Goal: Task Accomplishment & Management: Complete application form

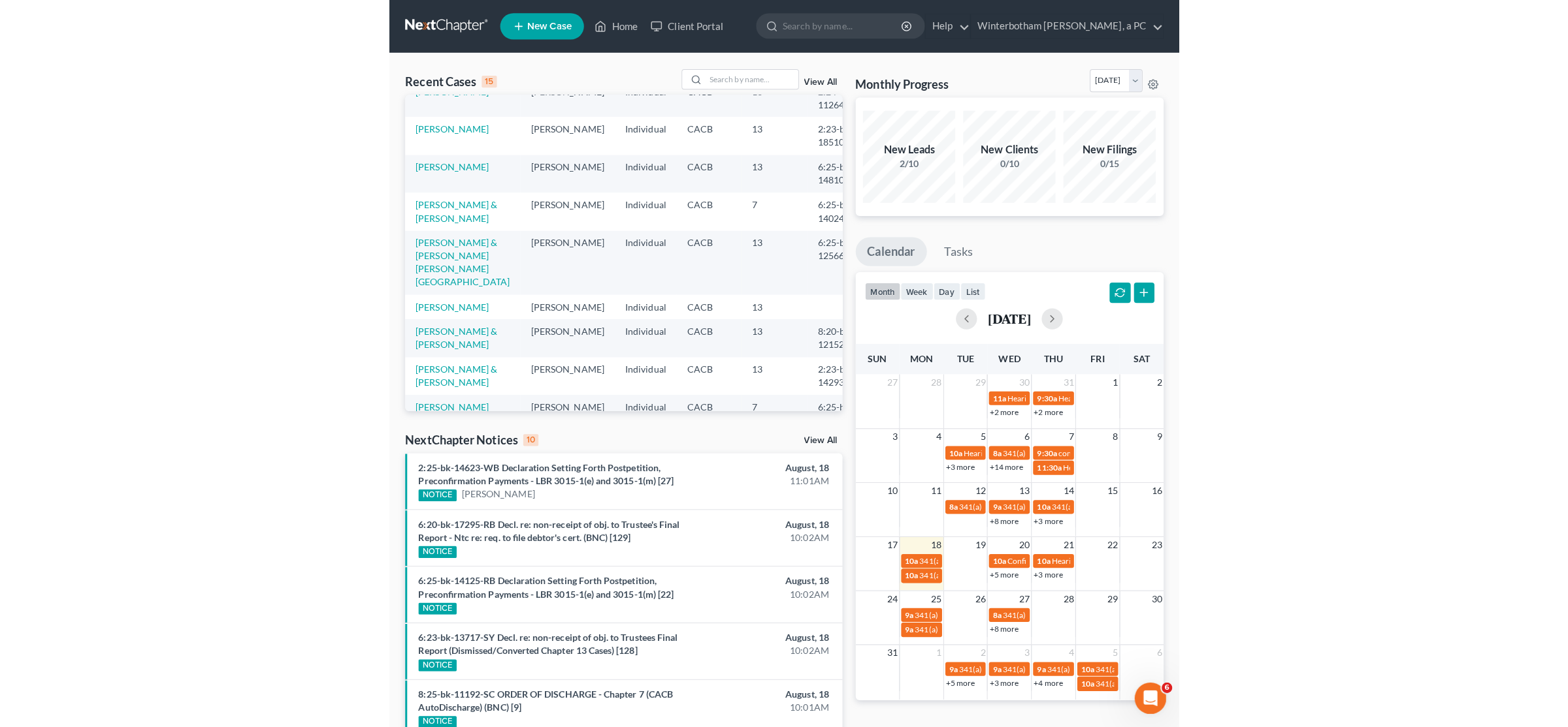
scroll to position [254, 0]
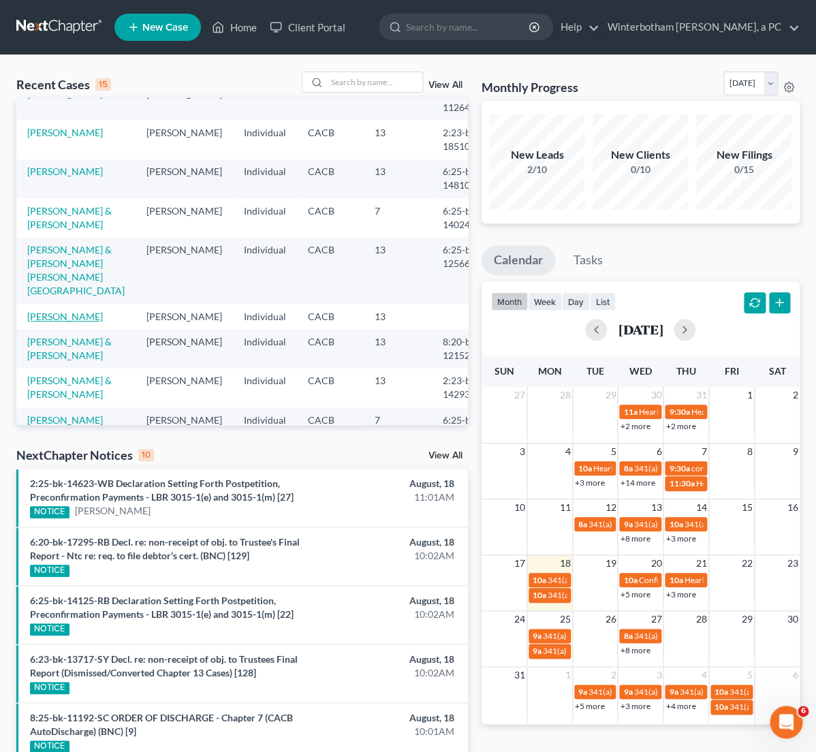
click at [36, 322] on link "[PERSON_NAME]" at bounding box center [65, 316] width 76 height 12
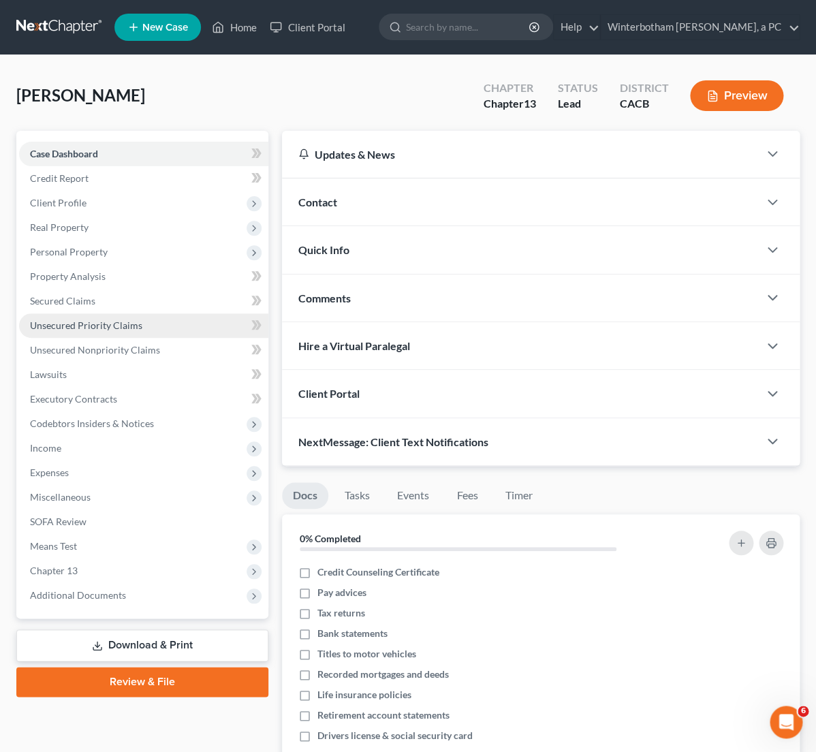
click at [118, 323] on span "Unsecured Priority Claims" at bounding box center [86, 325] width 112 height 12
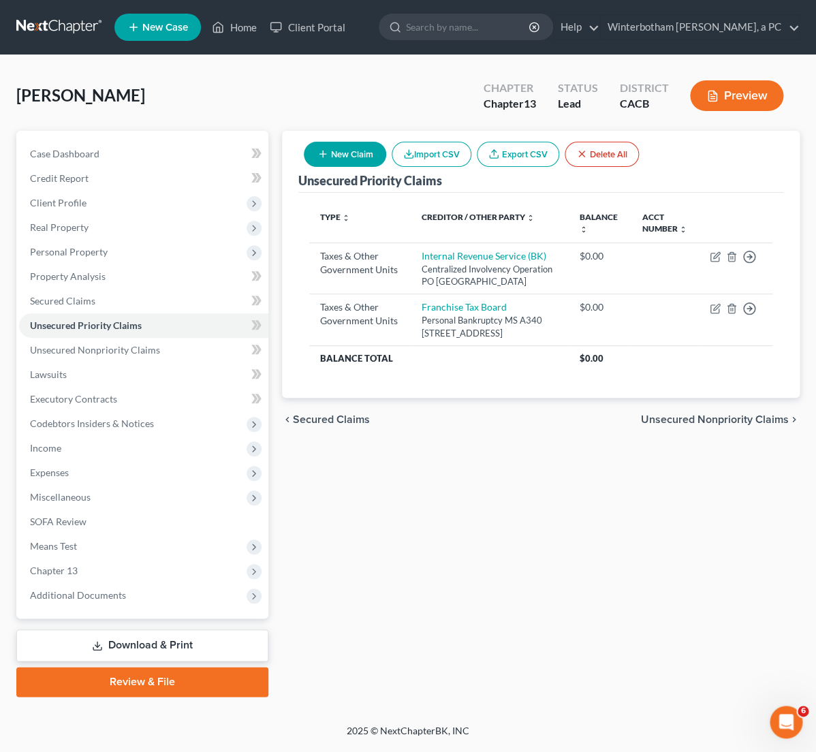
click at [340, 154] on button "New Claim" at bounding box center [345, 154] width 82 height 25
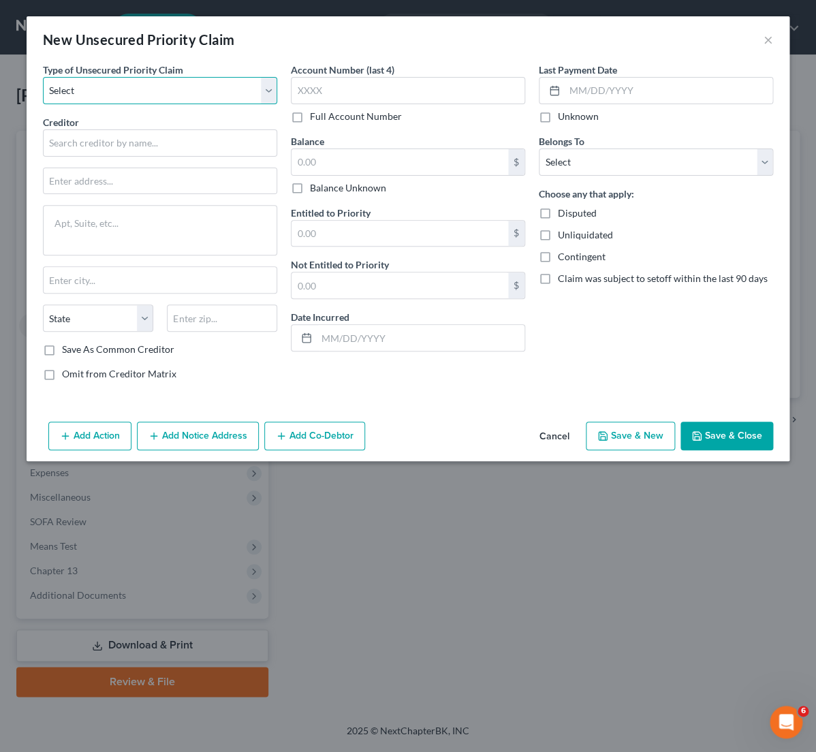
click at [43, 77] on select "Select Taxes & Other Government Units Domestic Support Obligations Extensions o…" at bounding box center [160, 90] width 234 height 27
select select "0"
click option "Taxes & Other Government Units" at bounding box center [0, 0] width 0 height 0
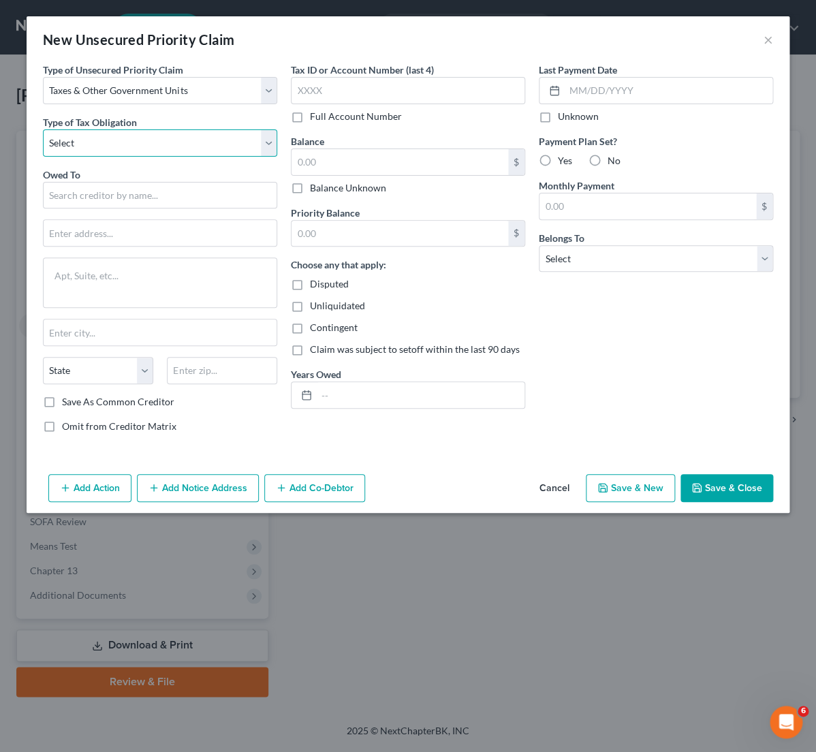
click at [43, 129] on select "Select Federal City State Franchise Tax Board Other" at bounding box center [160, 142] width 234 height 27
select select "2"
click option "State" at bounding box center [0, 0] width 0 height 0
click at [129, 198] on input "text" at bounding box center [160, 195] width 234 height 27
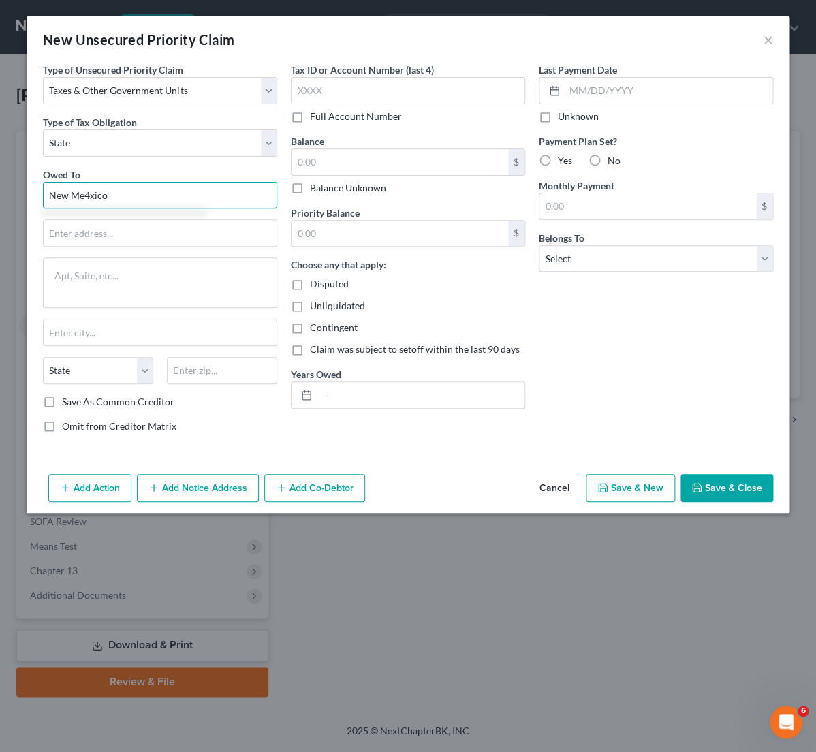
drag, startPoint x: 112, startPoint y: 197, endPoint x: 85, endPoint y: 197, distance: 27.2
click at [85, 197] on input "New Me4xico" at bounding box center [160, 195] width 234 height 27
type input "[US_STATE] Taxation and Revenue Department"
click at [99, 227] on input "text" at bounding box center [160, 233] width 233 height 26
type input "Bankruptcy Unit"
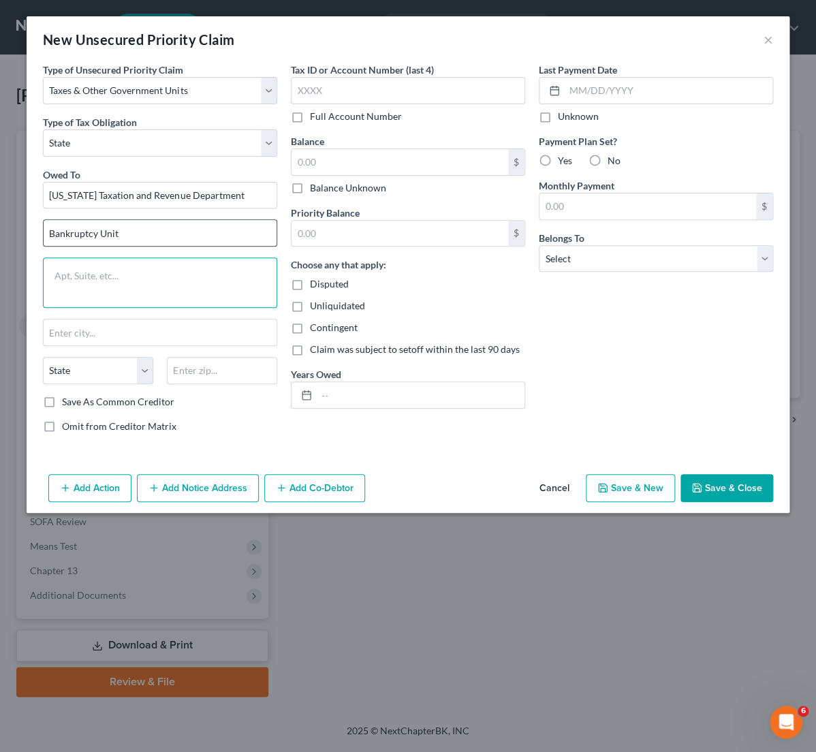
paste textarea "PO Box 50129"
type textarea "PO Box 50129"
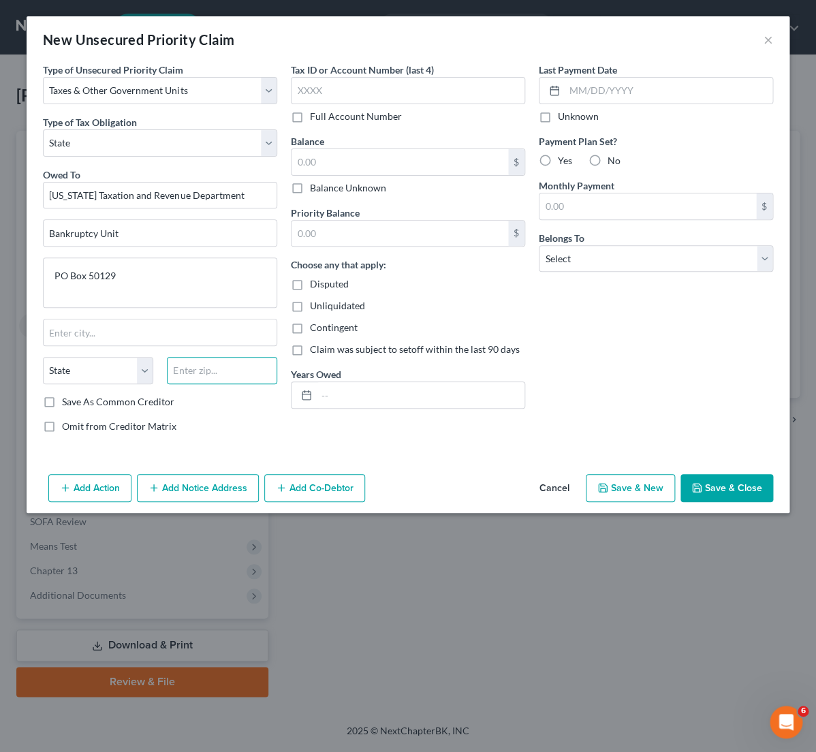
paste input "87181"
type input "87181"
type input "[GEOGRAPHIC_DATA]"
select select "34"
click at [62, 407] on label "Save As Common Creditor" at bounding box center [118, 402] width 112 height 14
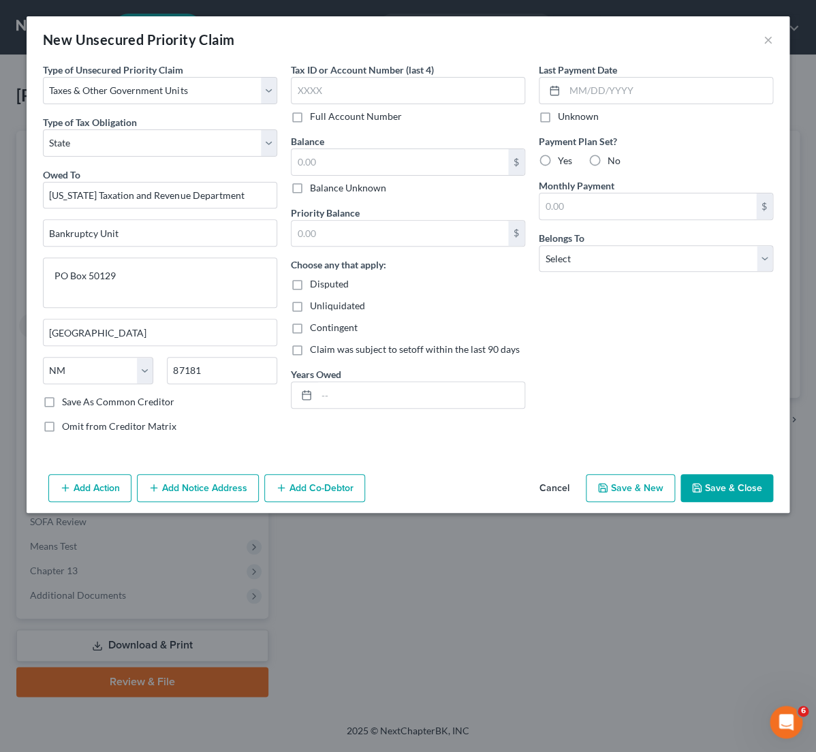
click at [67, 404] on input "Save As Common Creditor" at bounding box center [71, 399] width 9 height 9
checkbox input "true"
click at [334, 89] on input "text" at bounding box center [408, 90] width 234 height 27
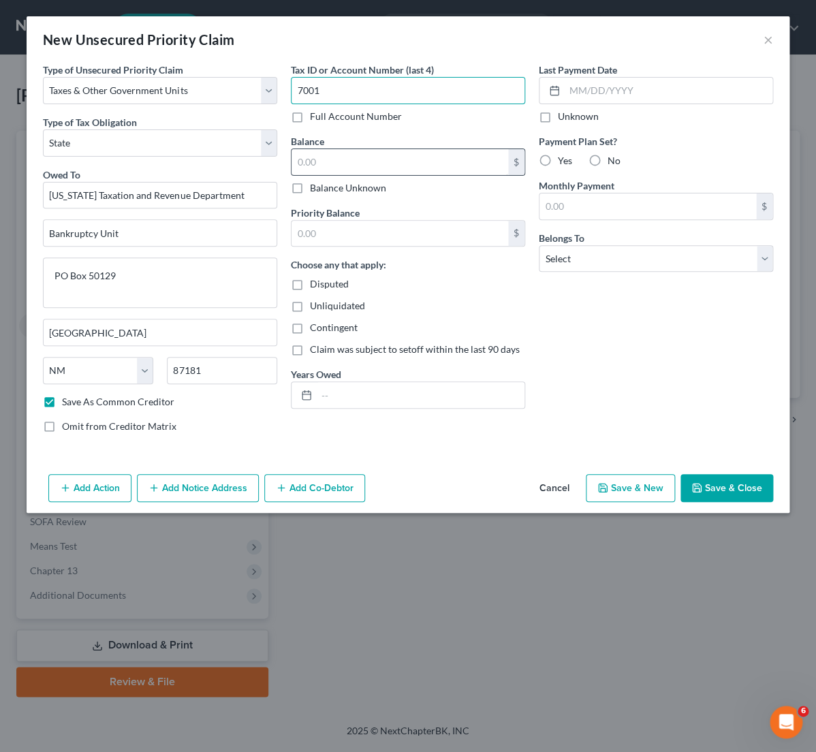
type input "7001"
click at [344, 161] on input "text" at bounding box center [399, 162] width 216 height 26
type input "0"
click at [333, 231] on input "text" at bounding box center [399, 234] width 216 height 26
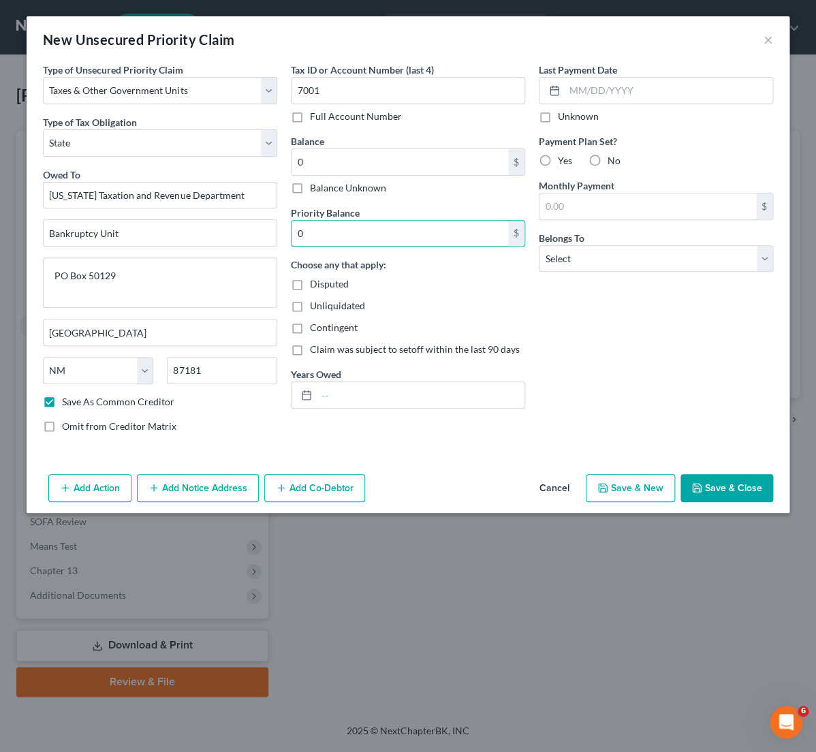
type input "0"
click at [310, 286] on label "Disputed" at bounding box center [329, 284] width 39 height 14
click at [315, 286] on input "Disputed" at bounding box center [319, 281] width 9 height 9
checkbox input "true"
click at [404, 391] on input "text" at bounding box center [421, 395] width 208 height 26
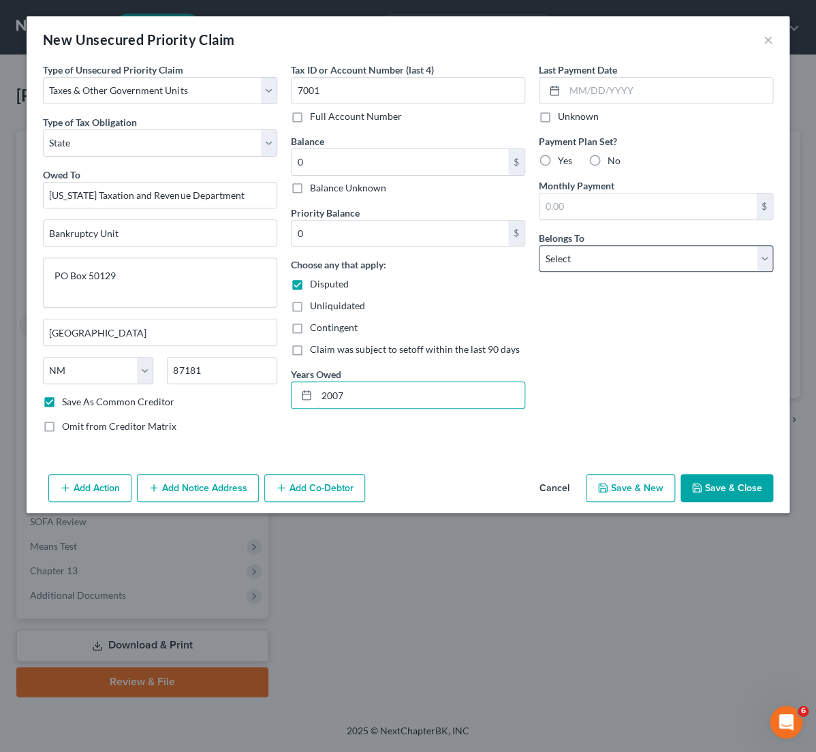
type input "2007"
click at [538, 245] on select "Select Debtor 1 Only Debtor 2 Only Debtor 1 And Debtor 2 Only At Least One Of T…" at bounding box center [655, 258] width 234 height 27
select select "0"
click option "Debtor 1 Only" at bounding box center [0, 0] width 0 height 0
click at [742, 506] on div "Add Action Add Notice Address Add Co-Debtor Cancel Save & New Save & Close" at bounding box center [408, 490] width 762 height 45
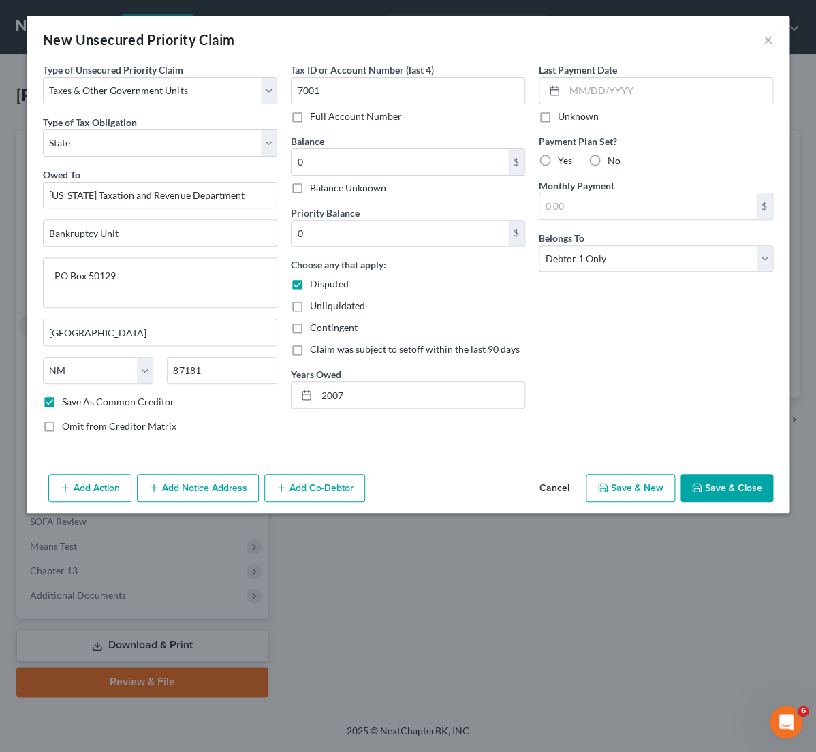
click at [743, 487] on button "Save & Close" at bounding box center [726, 488] width 93 height 29
checkbox input "false"
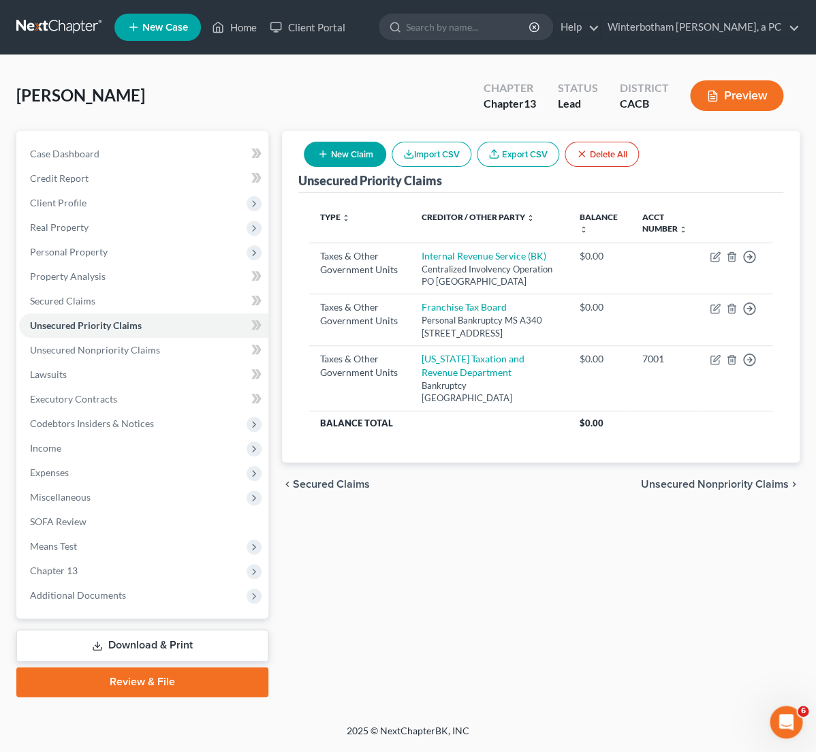
click at [351, 153] on button "New Claim" at bounding box center [345, 154] width 82 height 25
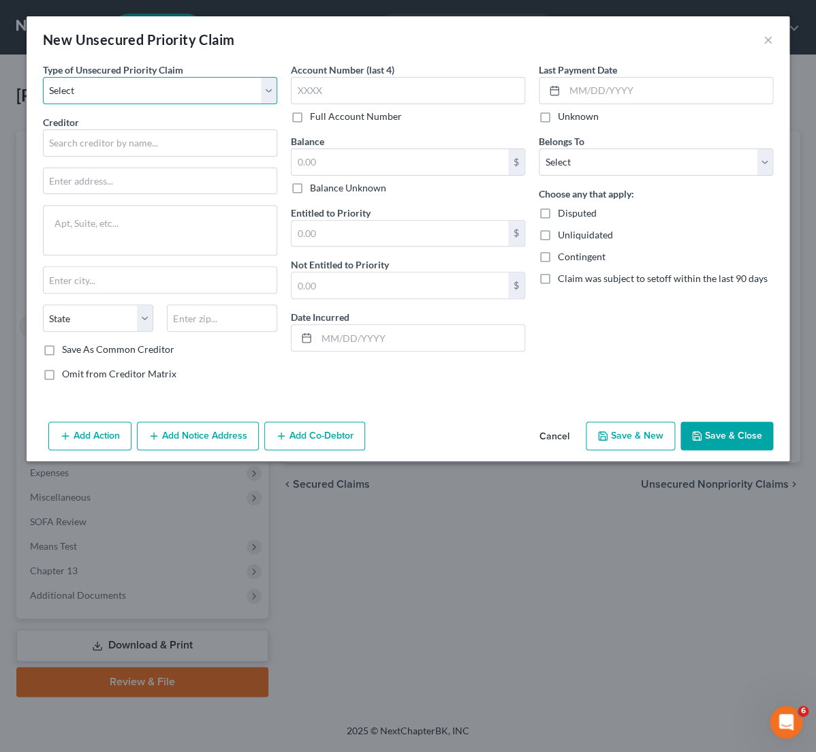
click at [43, 77] on select "Select Taxes & Other Government Units Domestic Support Obligations Extensions o…" at bounding box center [160, 90] width 234 height 27
select select "0"
click option "Taxes & Other Government Units" at bounding box center [0, 0] width 0 height 0
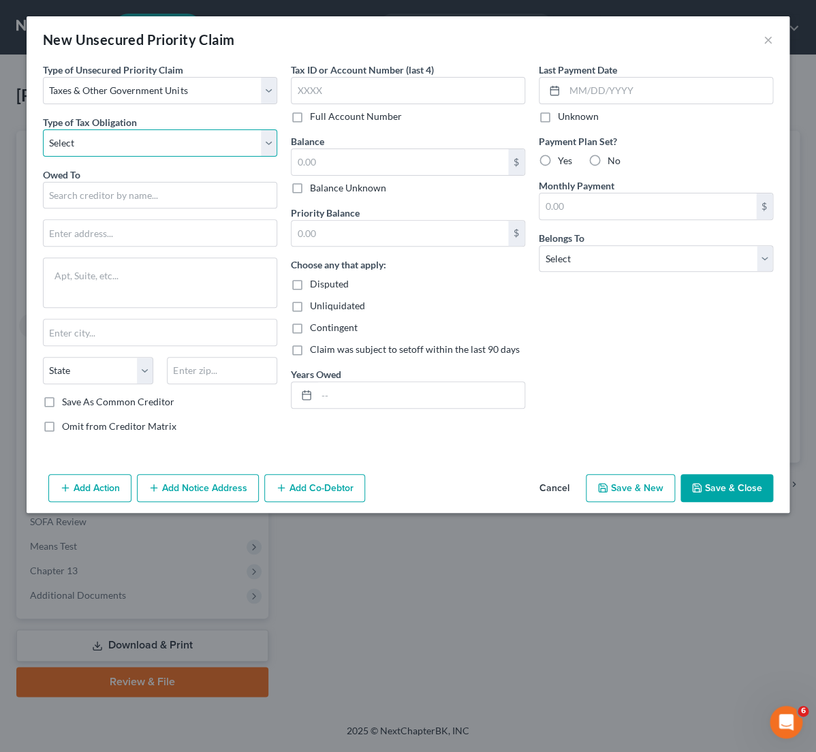
click at [43, 129] on select "Select Federal City State Franchise Tax Board Other" at bounding box center [160, 142] width 234 height 27
select select "2"
click option "State" at bounding box center [0, 0] width 0 height 0
click at [92, 187] on input "text" at bounding box center [160, 195] width 234 height 27
paste input "[US_STATE] Department of Tax and Fee Administration"
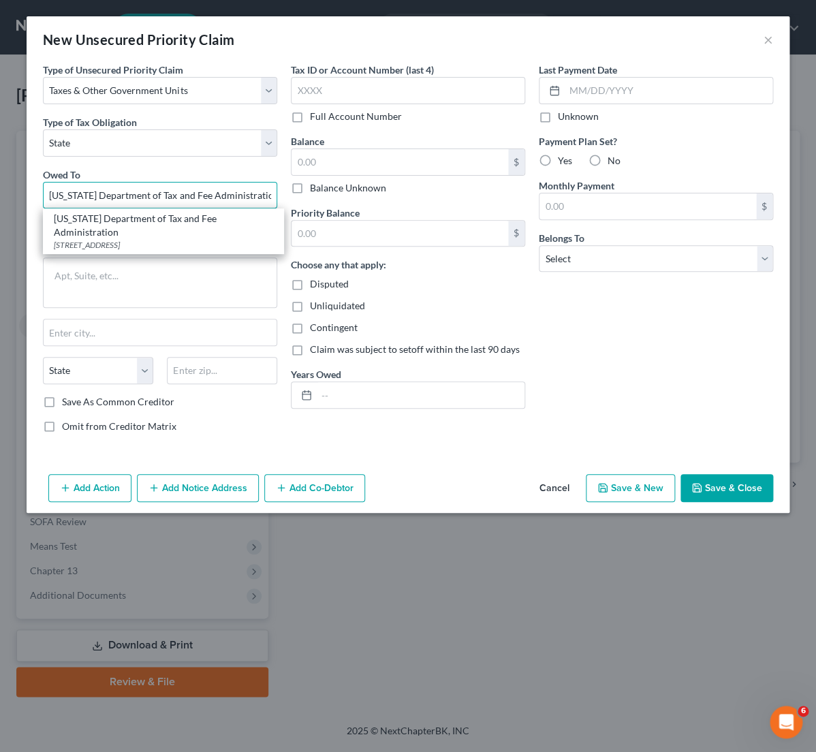
type input "[US_STATE] Department of Tax and Fee Administration"
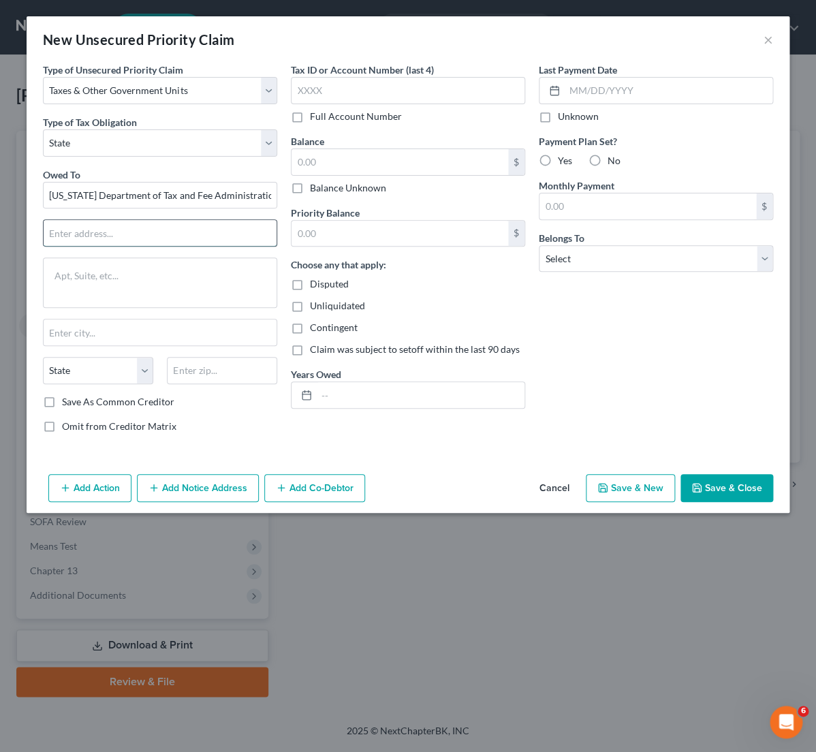
click at [71, 235] on input "text" at bounding box center [160, 233] width 233 height 26
paste input "Account Information Group, MIC:29"
type input "Account Information Group, MIC:29"
click at [97, 285] on textarea at bounding box center [160, 282] width 234 height 50
paste textarea "P.O. Box 942879"
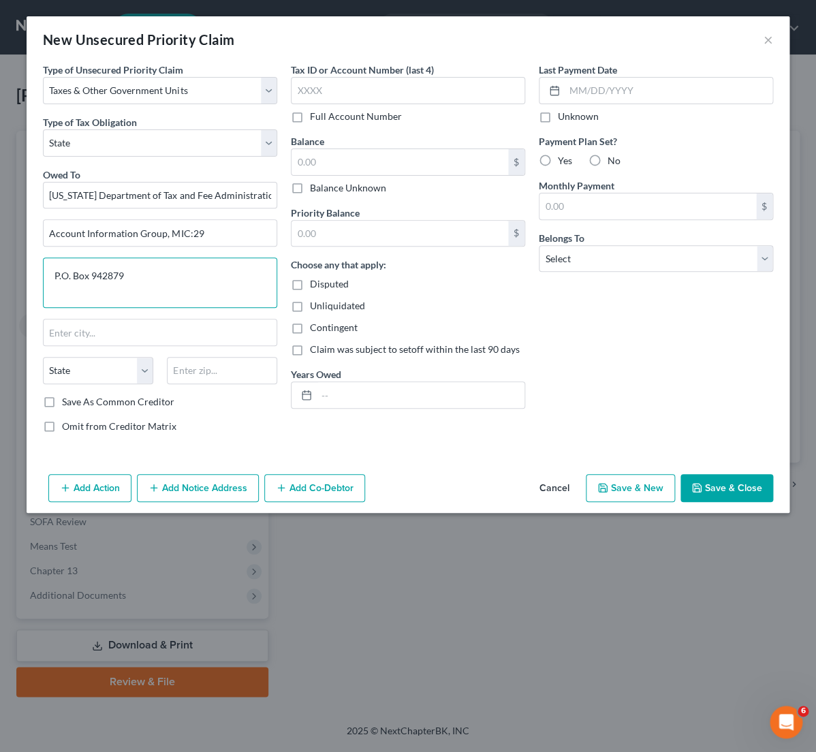
type textarea "P.O. Box 942879"
click at [200, 372] on input "text" at bounding box center [222, 370] width 110 height 27
paste input "94279-0029"
type input "94279-0029"
click at [62, 400] on label "Save As Common Creditor" at bounding box center [118, 402] width 112 height 14
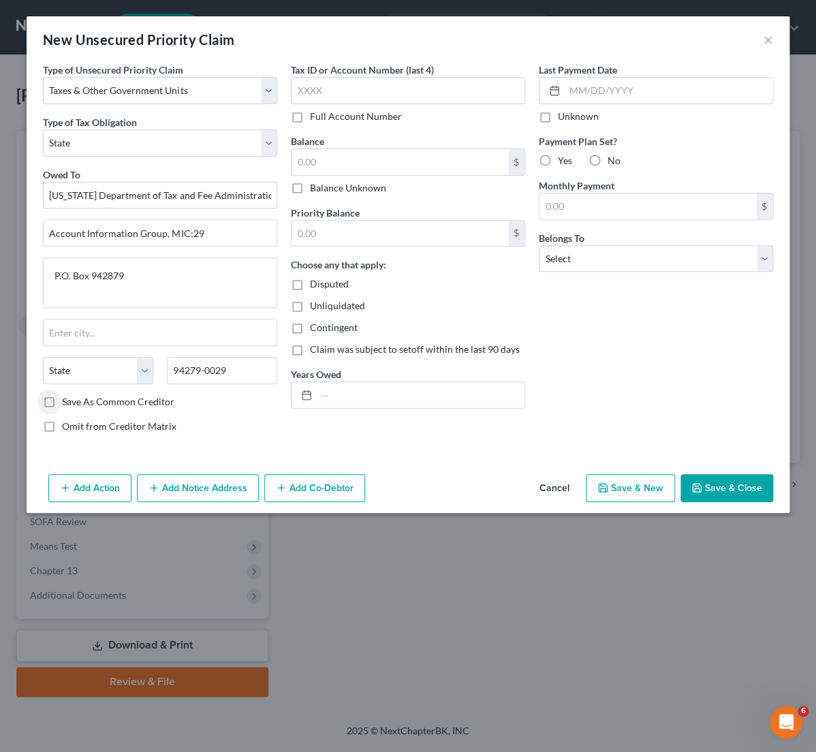
click at [67, 400] on input "Save As Common Creditor" at bounding box center [71, 399] width 9 height 9
checkbox input "true"
click at [265, 425] on div "Omit from Creditor Matrix" at bounding box center [160, 426] width 234 height 14
click at [334, 88] on input "text" at bounding box center [408, 90] width 234 height 27
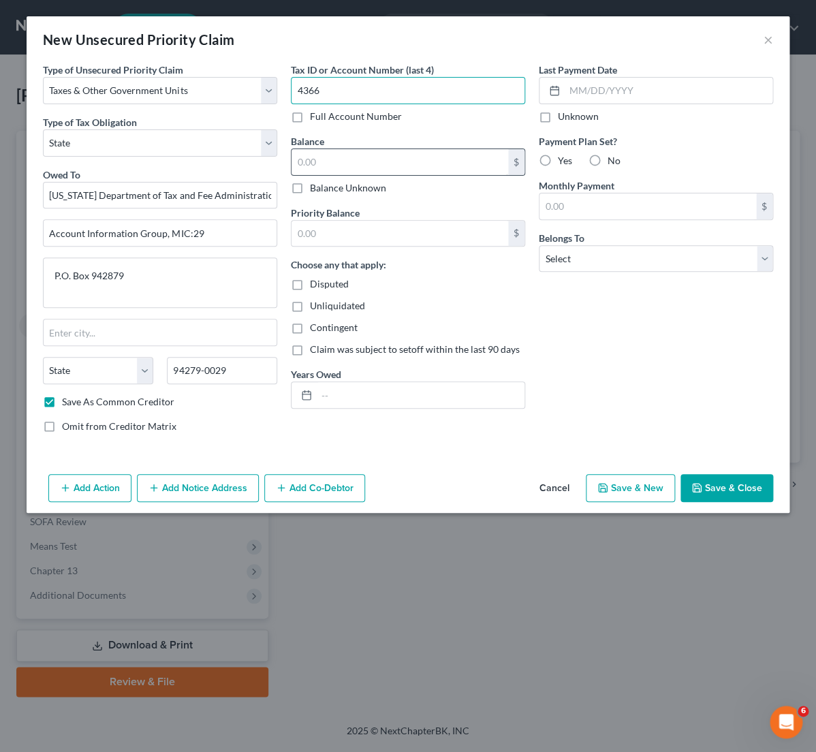
type input "4366"
click at [339, 165] on input "text" at bounding box center [399, 162] width 216 height 26
type input "0"
click at [344, 238] on input "text" at bounding box center [399, 234] width 216 height 26
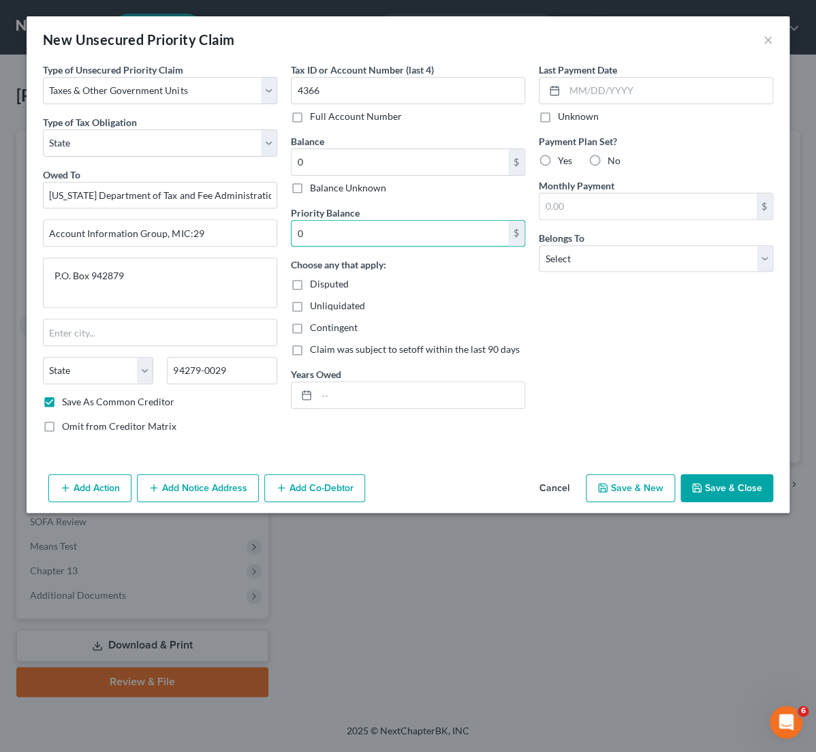
type input "0"
drag, startPoint x: 295, startPoint y: 329, endPoint x: 295, endPoint y: 289, distance: 40.2
click at [303, 288] on div "Choose any that apply: Disputed Unliquidated Contingent Claim was subject to se…" at bounding box center [408, 306] width 234 height 99
click at [310, 289] on label "Disputed" at bounding box center [329, 284] width 39 height 14
click at [315, 286] on input "Disputed" at bounding box center [319, 281] width 9 height 9
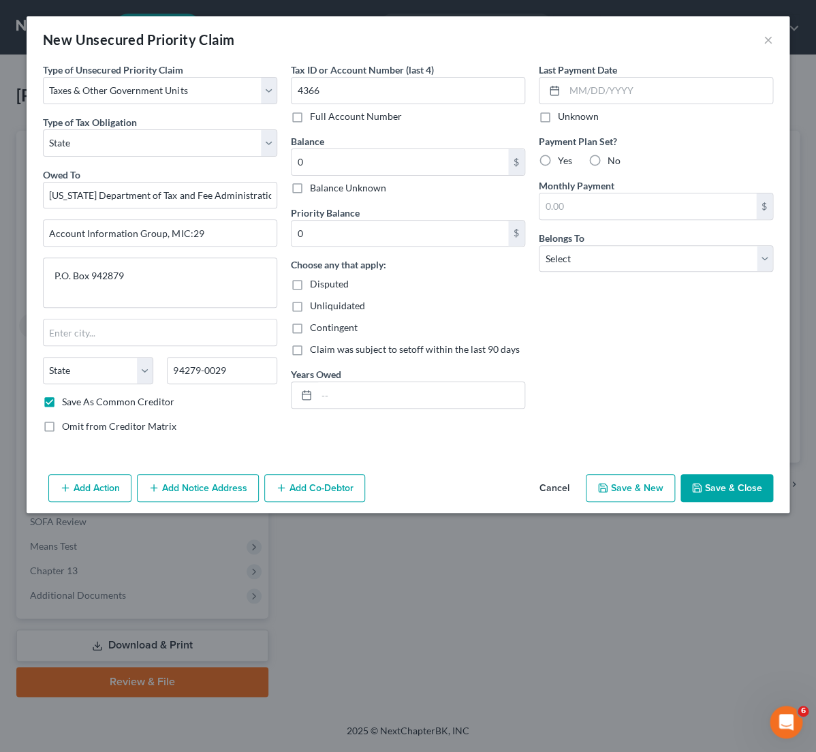
checkbox input "true"
click at [338, 394] on input "text" at bounding box center [421, 395] width 208 height 26
type input "2009"
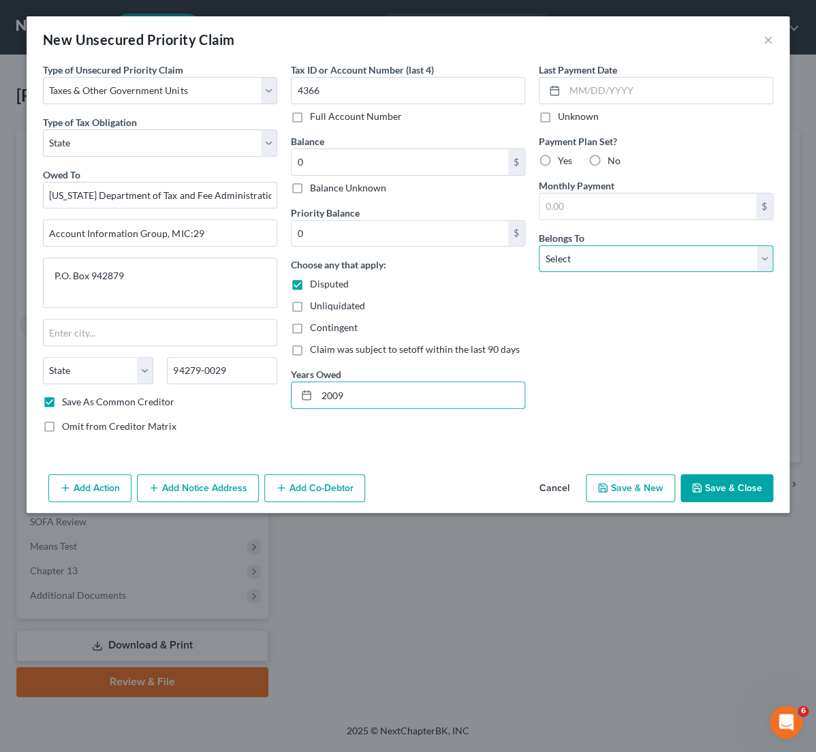
click at [538, 245] on select "Select Debtor 1 Only Debtor 2 Only Debtor 1 And Debtor 2 Only At Least One Of T…" at bounding box center [655, 258] width 234 height 27
select select "0"
click option "Debtor 1 Only" at bounding box center [0, 0] width 0 height 0
click at [741, 502] on button "Save & Close" at bounding box center [726, 488] width 93 height 29
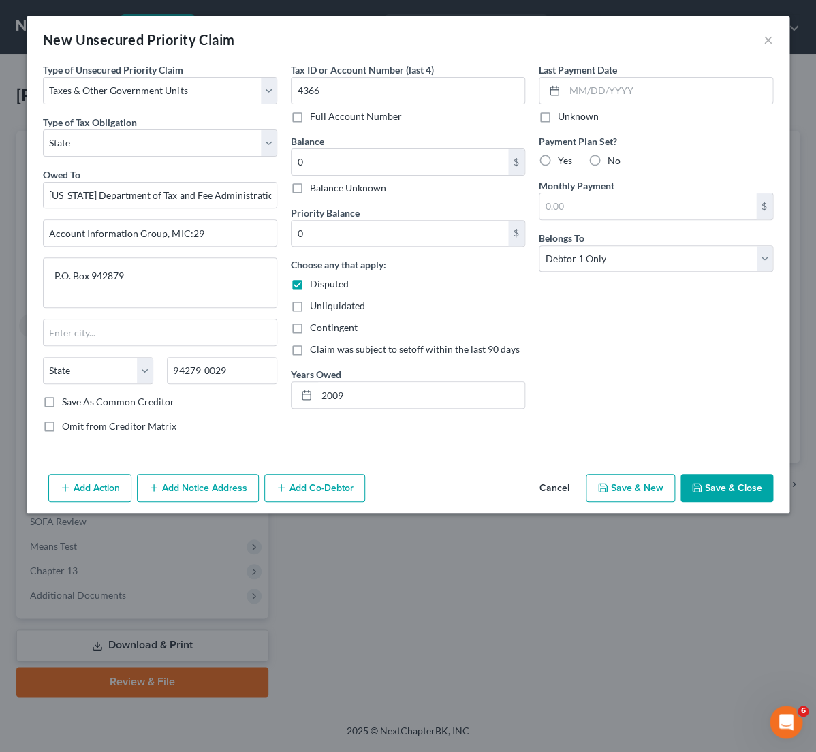
checkbox input "false"
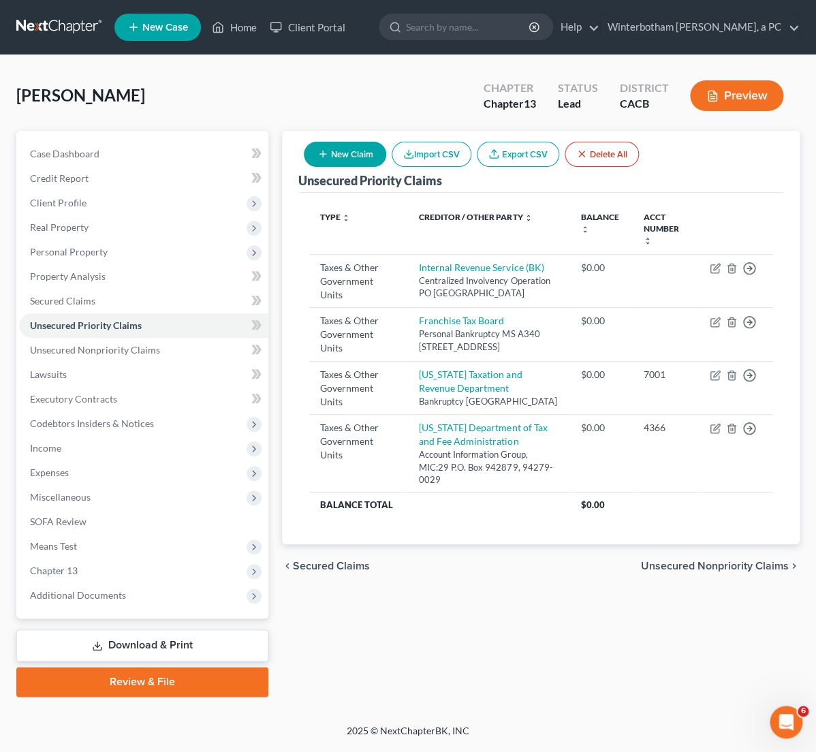
click at [164, 642] on link "Download & Print" at bounding box center [142, 645] width 252 height 32
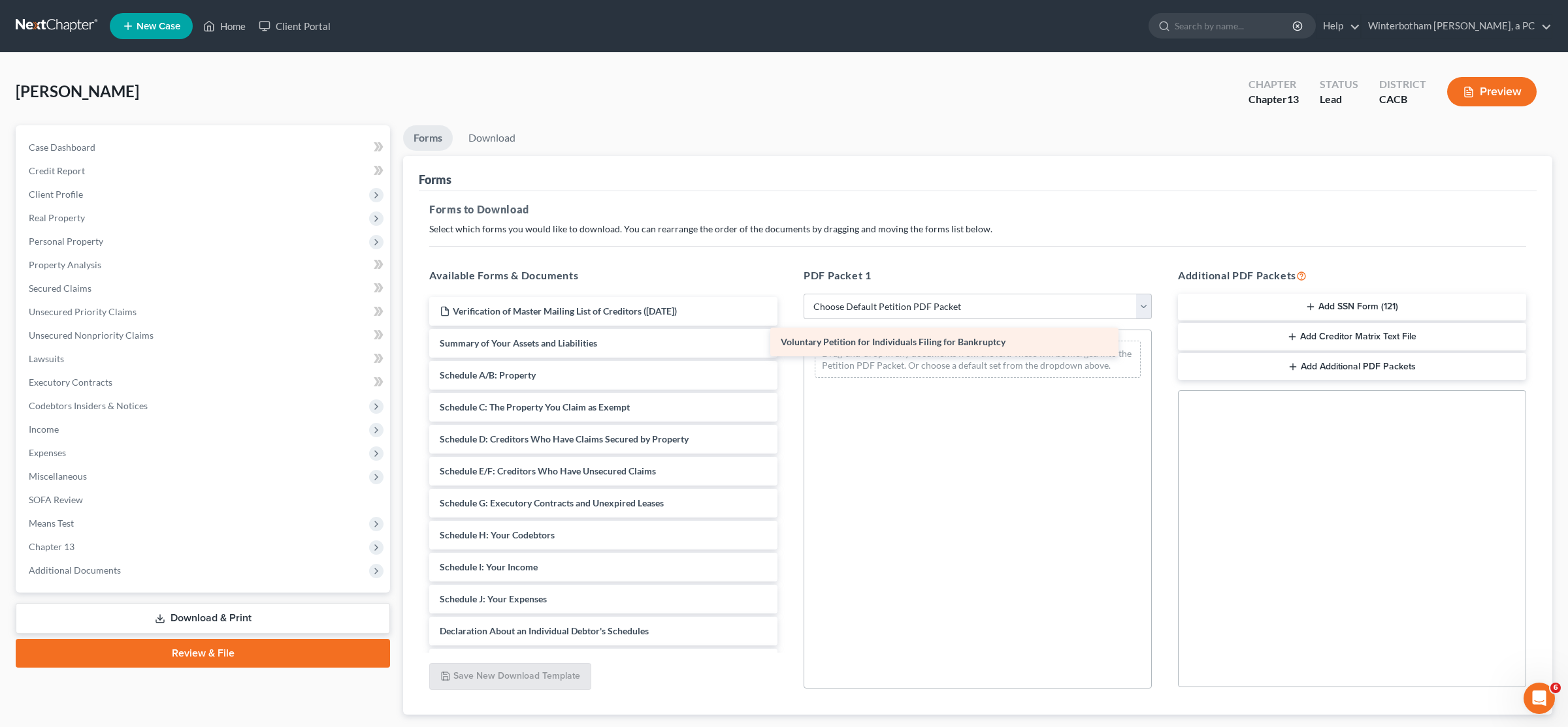
drag, startPoint x: 561, startPoint y: 337, endPoint x: 902, endPoint y: 337, distance: 341.0
click at [782, 337] on div "Voluntary Petition for Individuals Filing for Bankruptcy Verification of Master…" at bounding box center [603, 568] width 369 height 541
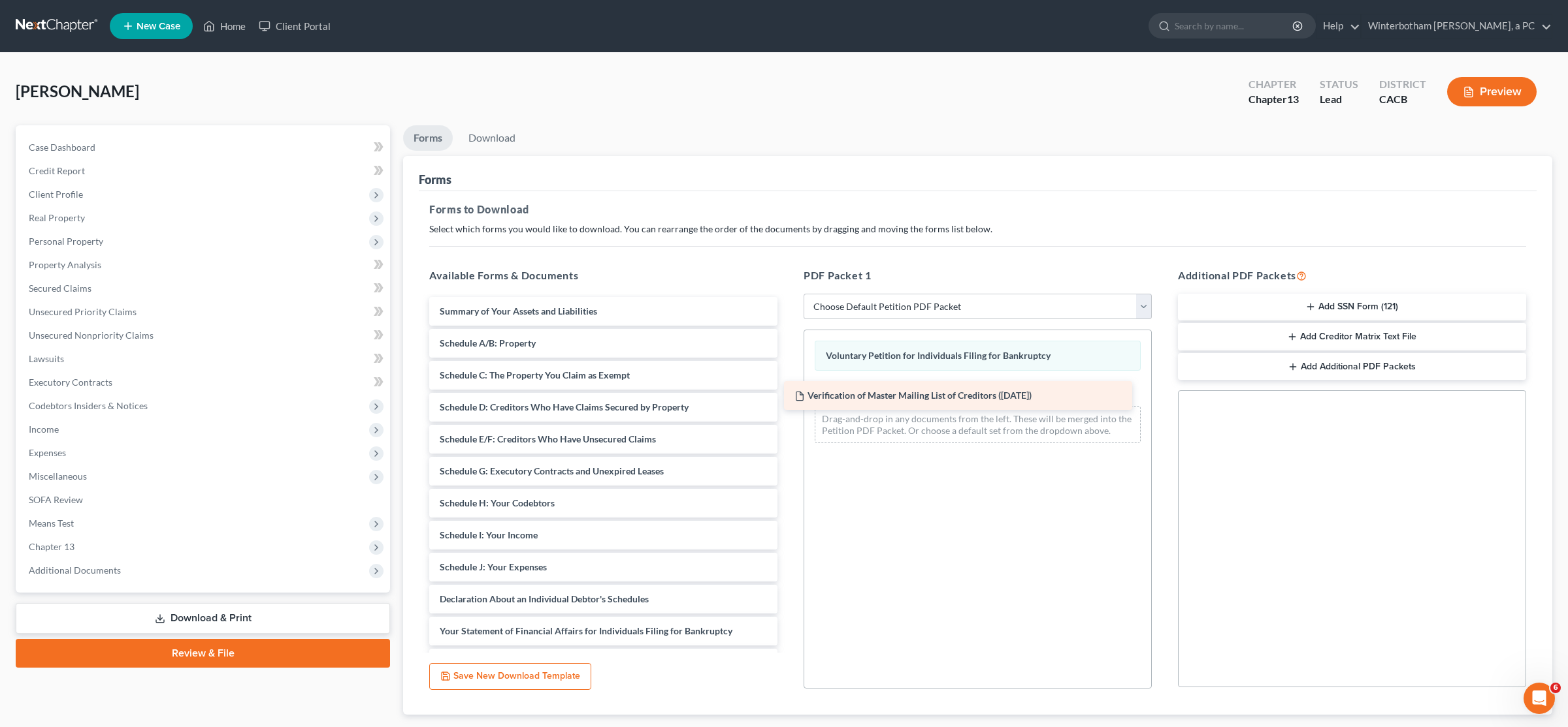
drag, startPoint x: 639, startPoint y: 314, endPoint x: 996, endPoint y: 393, distance: 365.6
click at [782, 393] on div "Verification of Master Mailing List of Creditors ([DATE]) Verification of Maste…" at bounding box center [603, 551] width 369 height 508
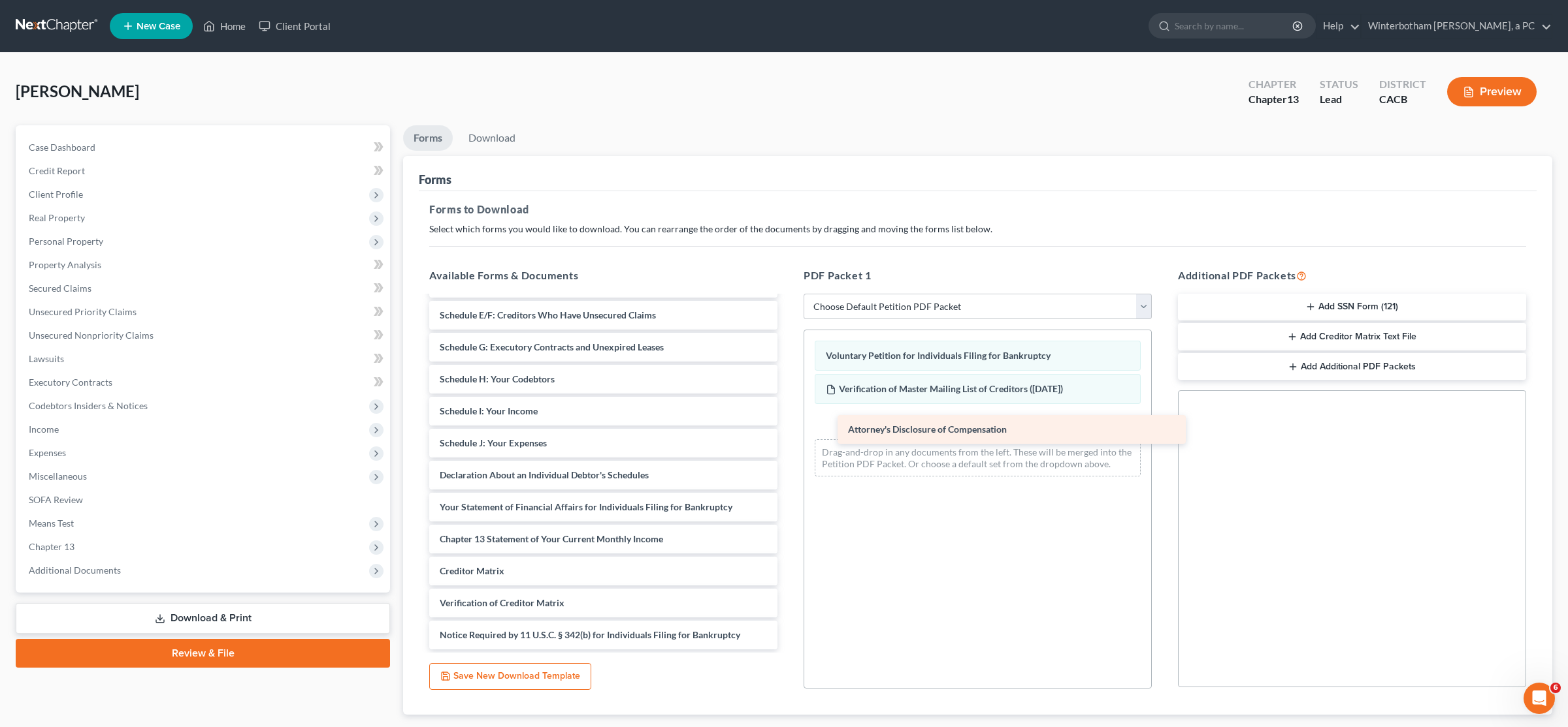
scroll to position [124, 0]
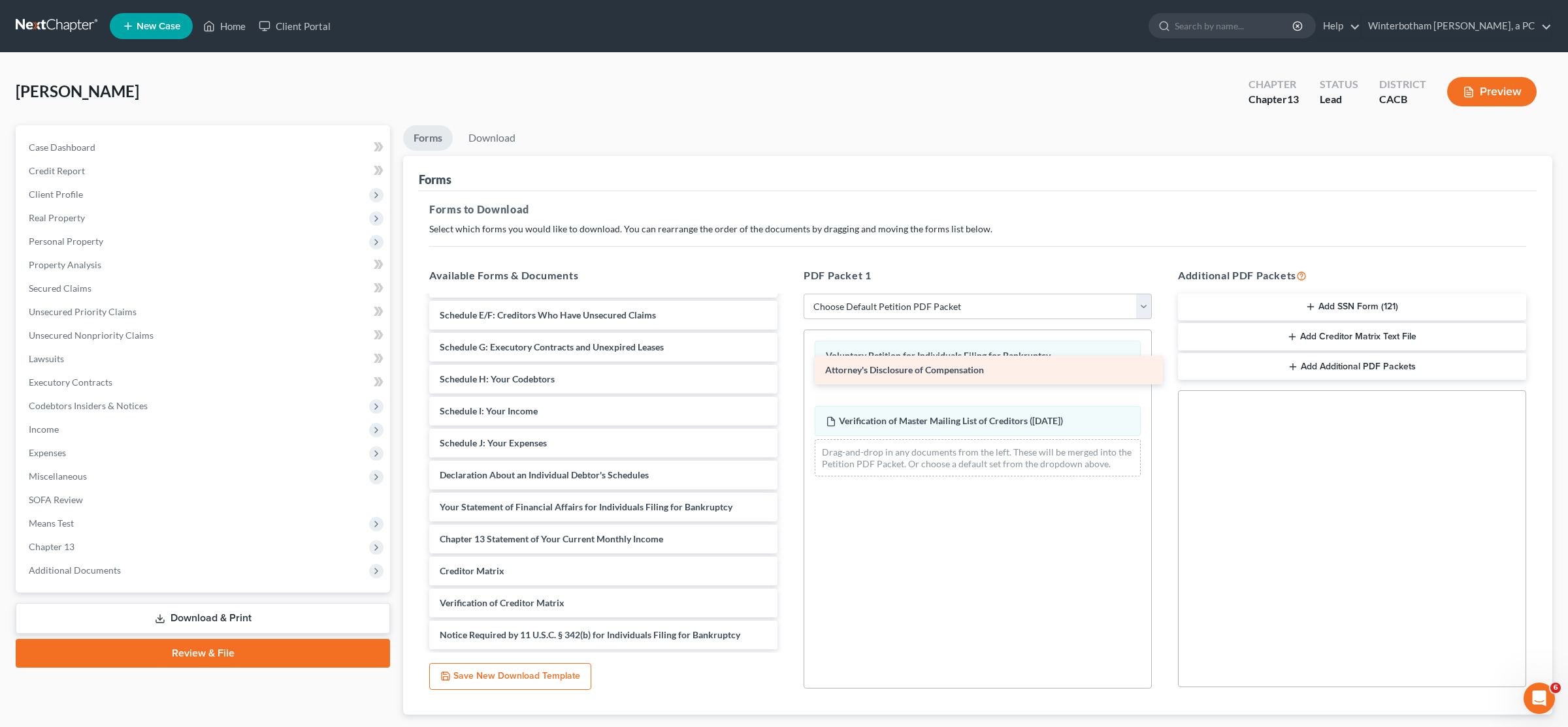
drag, startPoint x: 541, startPoint y: 639, endPoint x: 926, endPoint y: 375, distance: 466.8
click at [782, 375] on div "Attorney's Disclosure of Compensation Summary of Your Assets and Liabilities Sc…" at bounding box center [603, 410] width 369 height 477
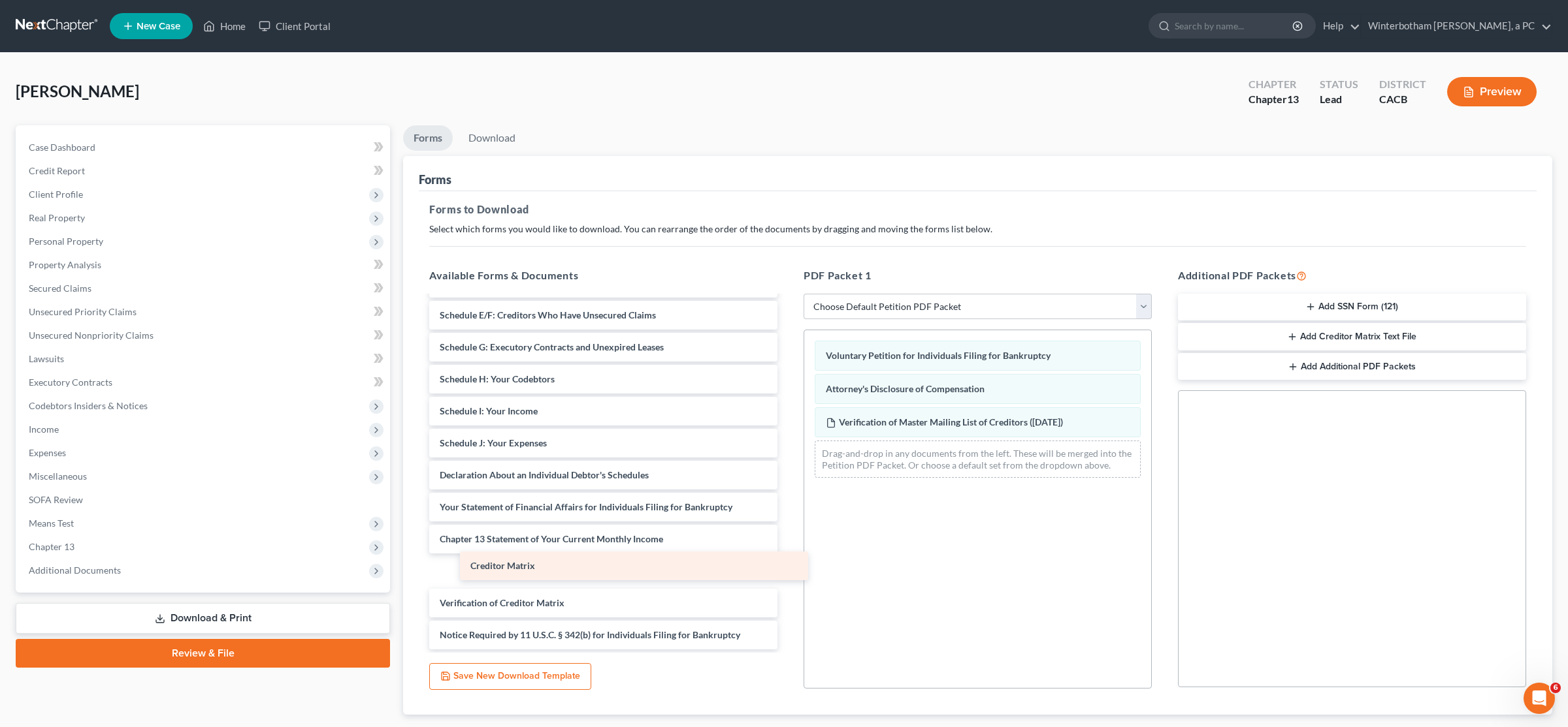
scroll to position [92, 0]
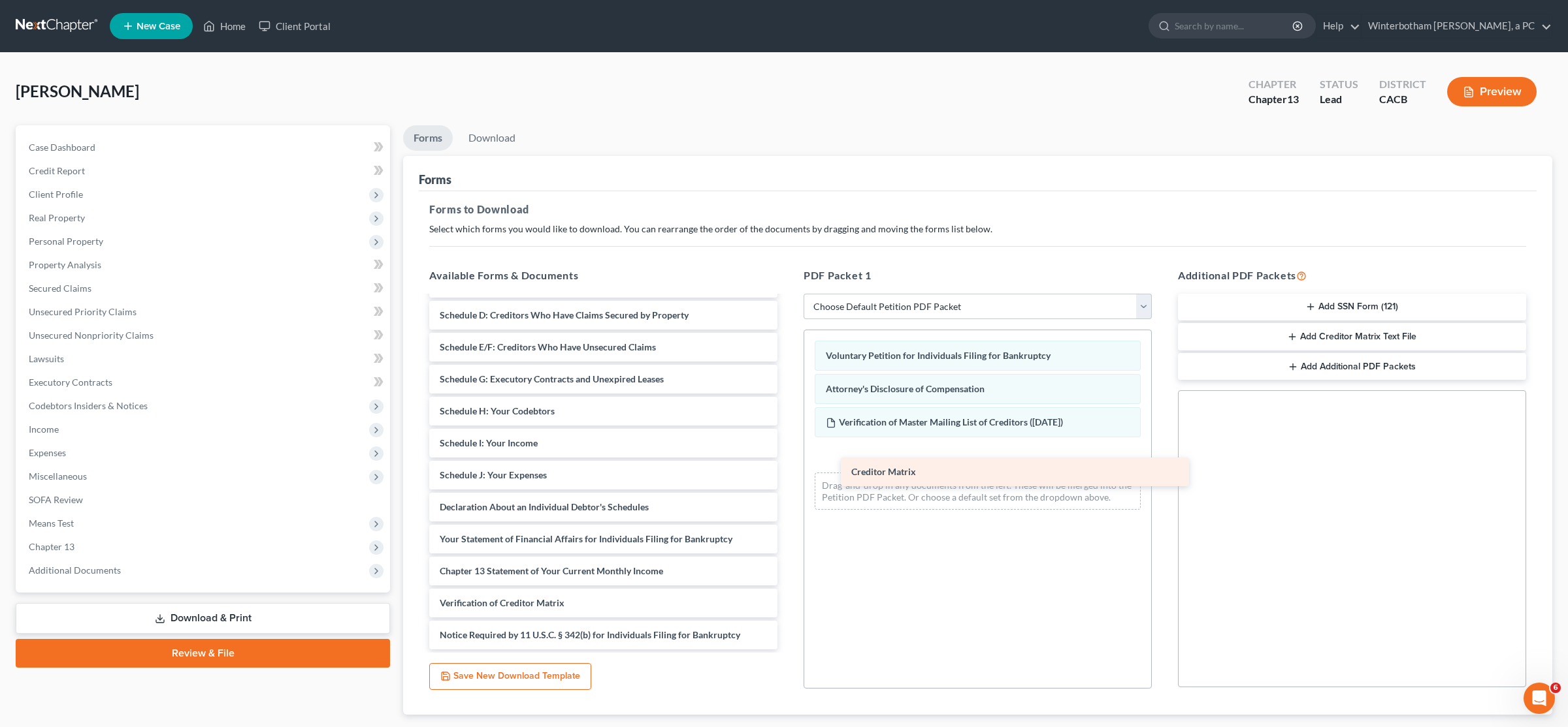
drag, startPoint x: 492, startPoint y: 569, endPoint x: 905, endPoint y: 459, distance: 427.4
click at [782, 459] on div "Creditor Matrix Summary of Your Assets and Liabilities Schedule A/B: Property S…" at bounding box center [603, 428] width 369 height 445
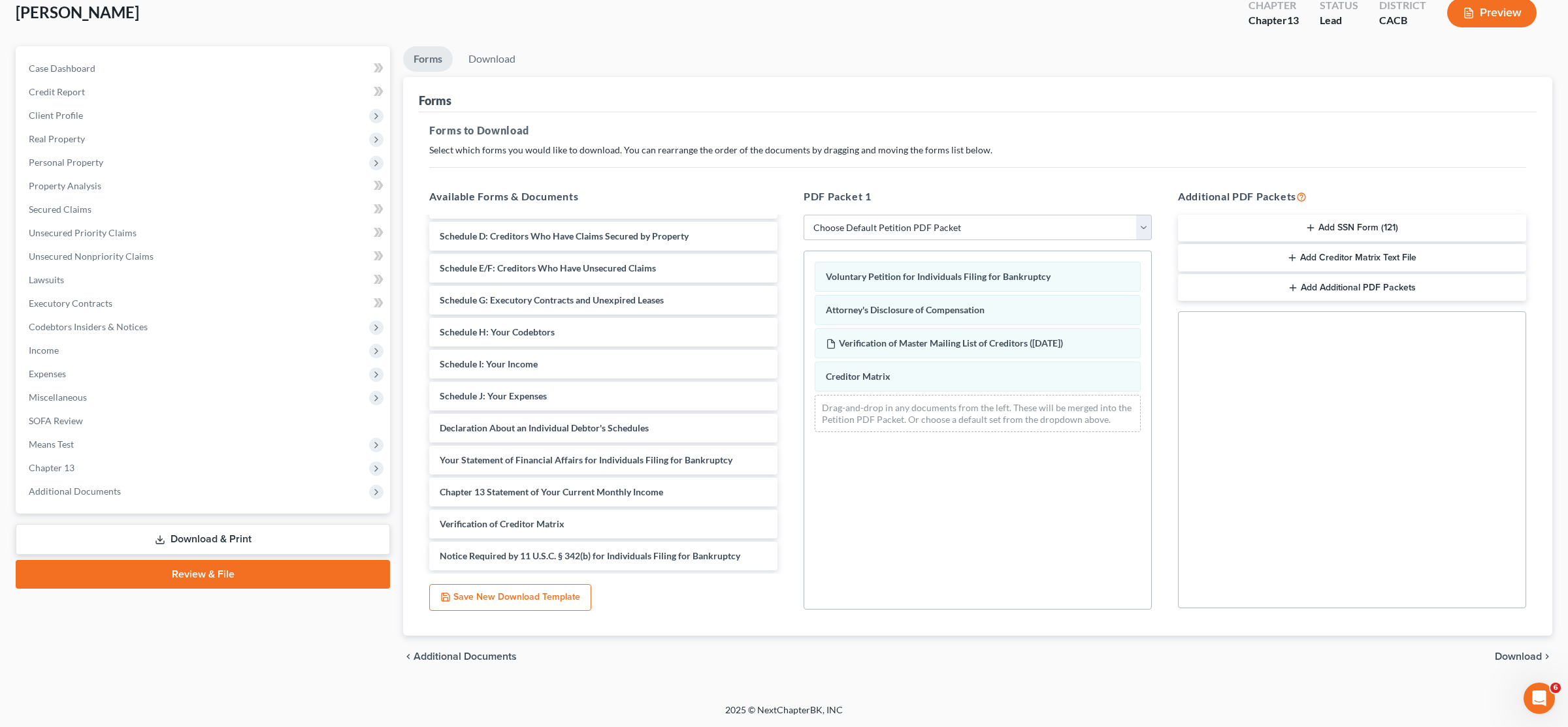
click at [782, 263] on button "Add Creditor Matrix Text File" at bounding box center [1351, 258] width 348 height 28
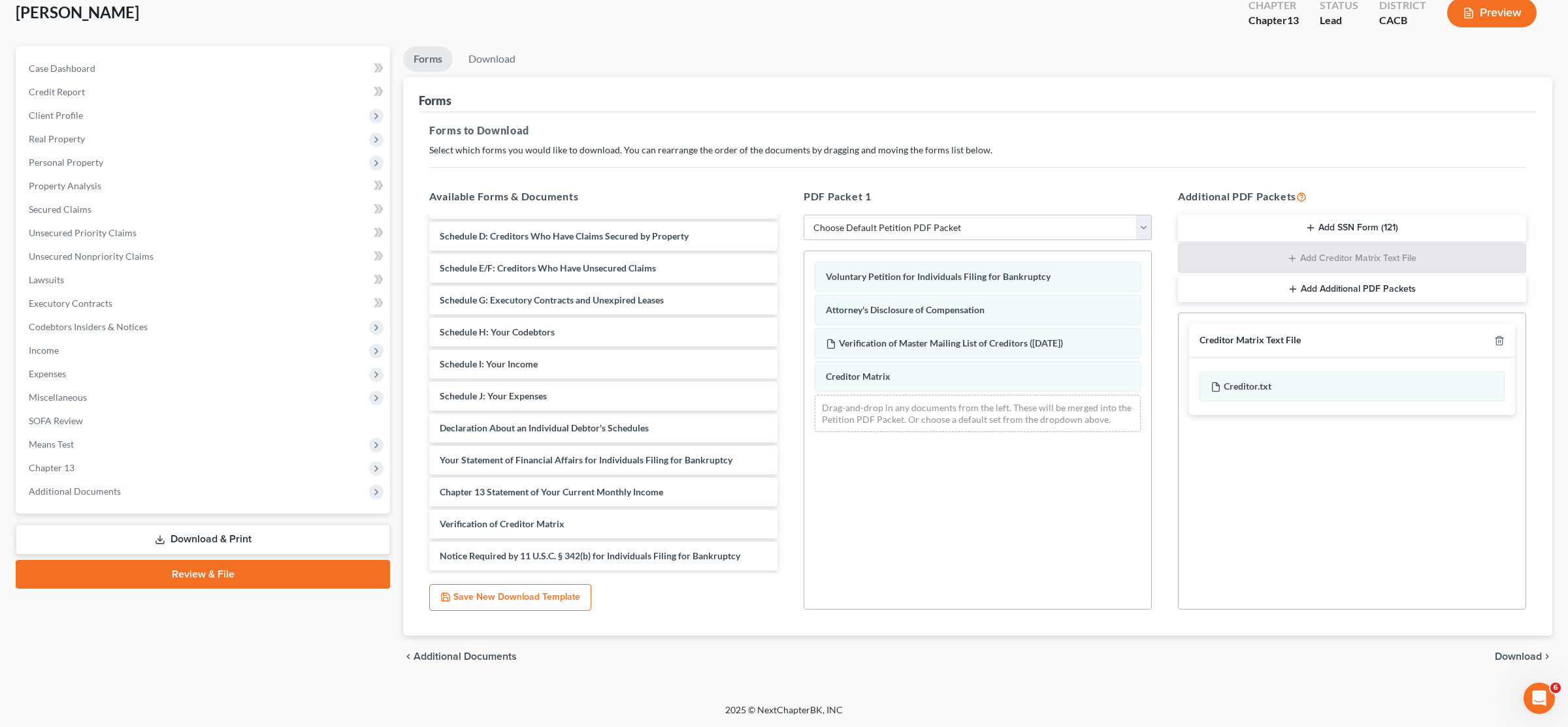
click at [782, 656] on span "Download" at bounding box center [1518, 656] width 47 height 11
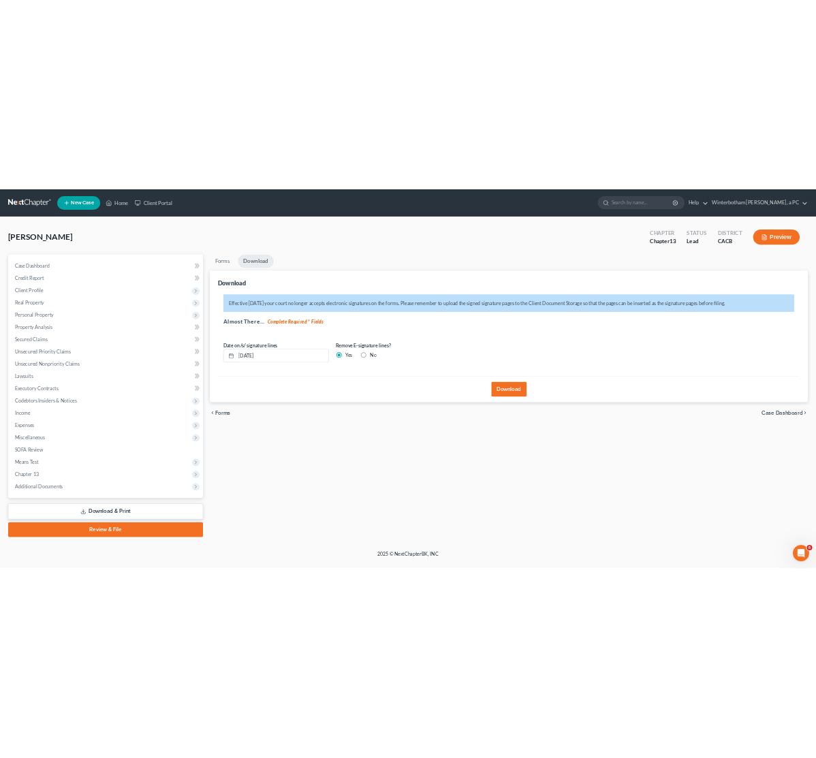
scroll to position [0, 0]
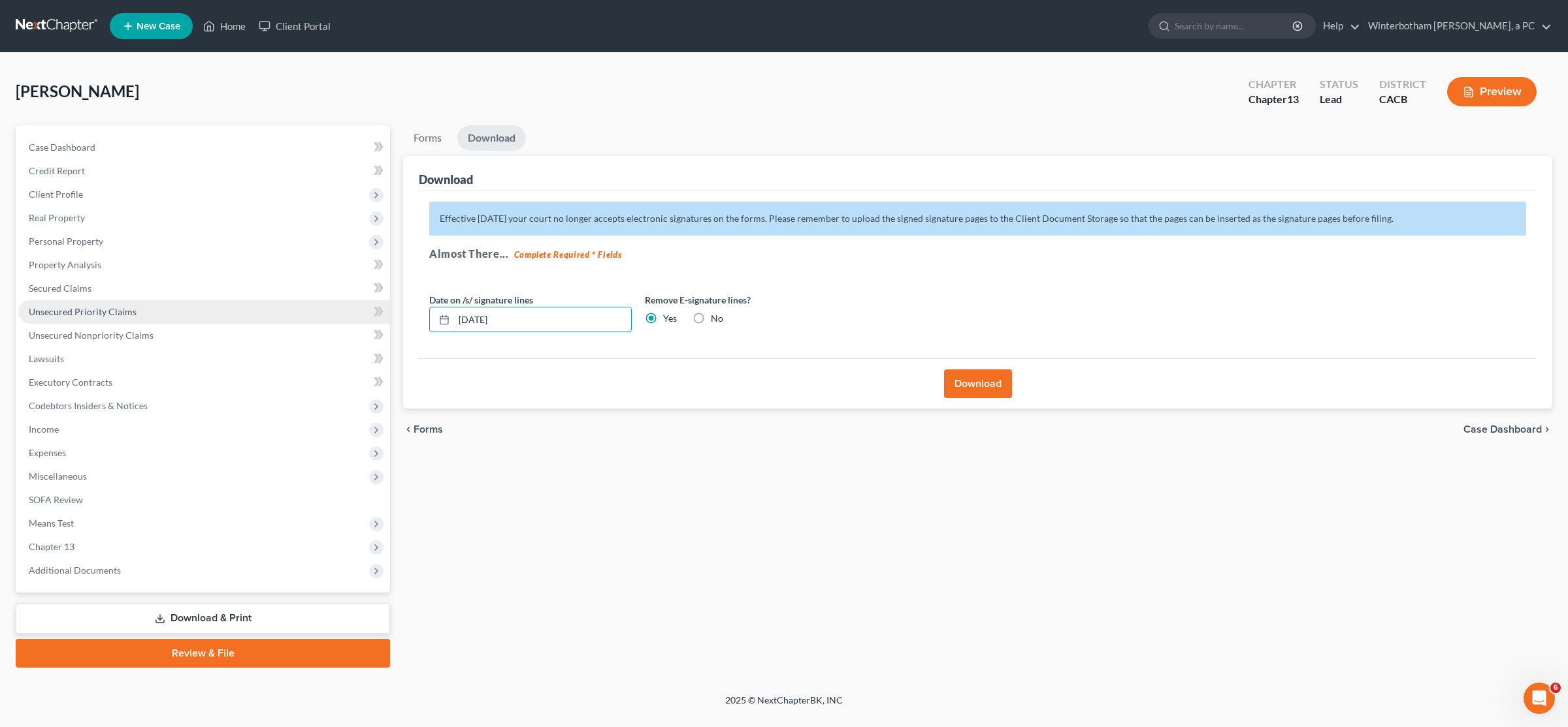
drag, startPoint x: 476, startPoint y: 318, endPoint x: 328, endPoint y: 316, distance: 148.0
click at [454, 316] on input "[DATE]" at bounding box center [542, 320] width 177 height 25
click at [782, 386] on button "Download" at bounding box center [978, 384] width 68 height 29
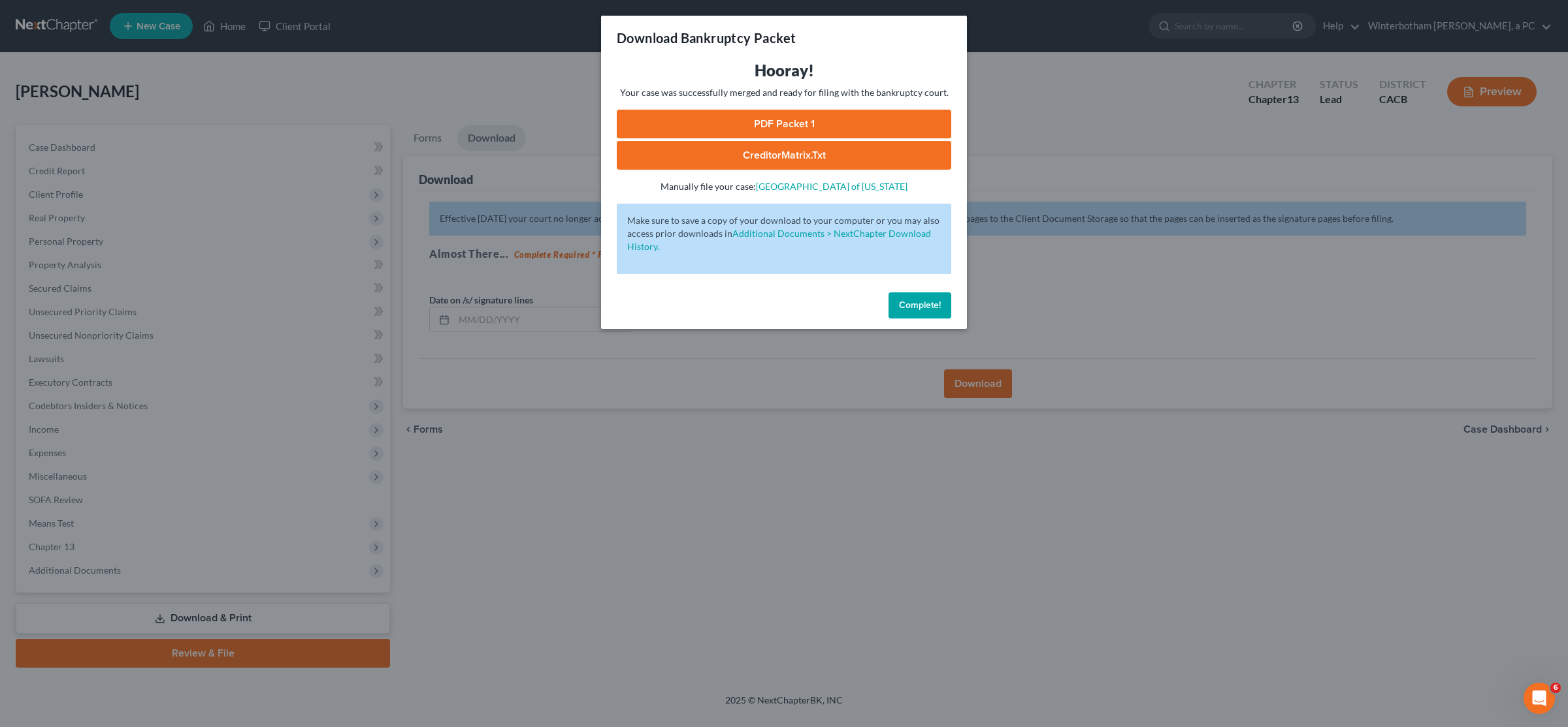
click at [782, 129] on link "PDF Packet 1" at bounding box center [784, 124] width 335 height 29
click at [760, 152] on link "CreditorMatrix.txt" at bounding box center [784, 155] width 335 height 29
click at [507, 147] on div "Download Bankruptcy Packet Hooray! Your case was successfully merged and ready …" at bounding box center [784, 364] width 1568 height 727
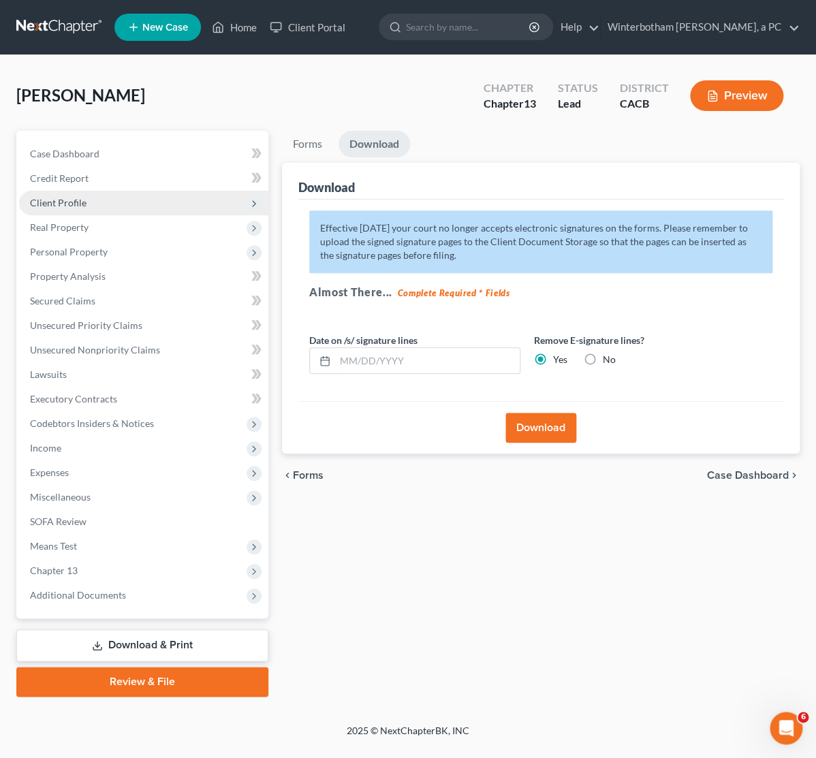
click at [91, 194] on span "Client Profile" at bounding box center [143, 203] width 249 height 25
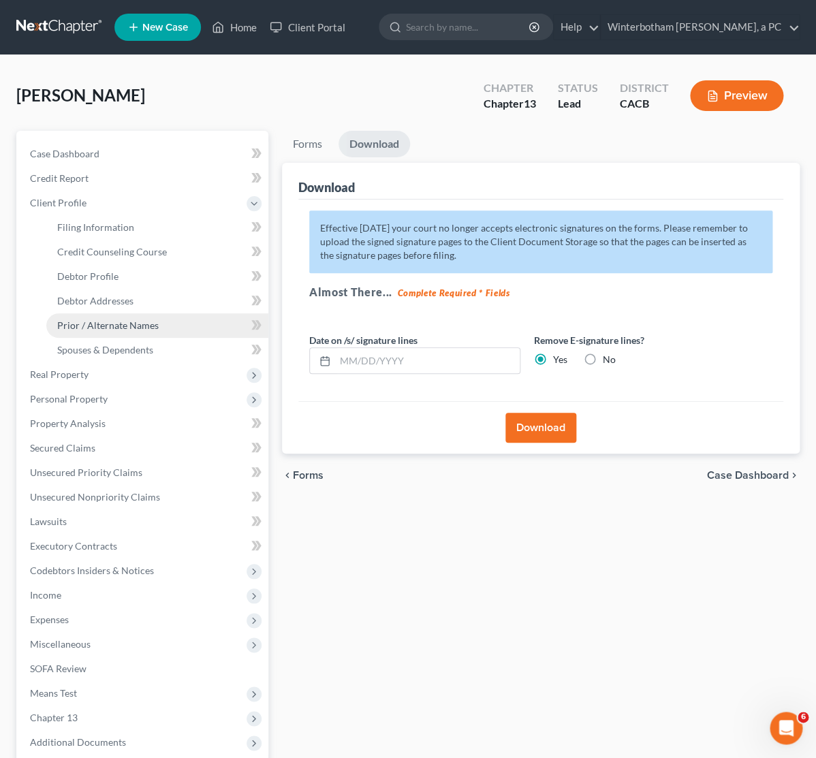
click at [78, 325] on span "Prior / Alternate Names" at bounding box center [107, 325] width 101 height 12
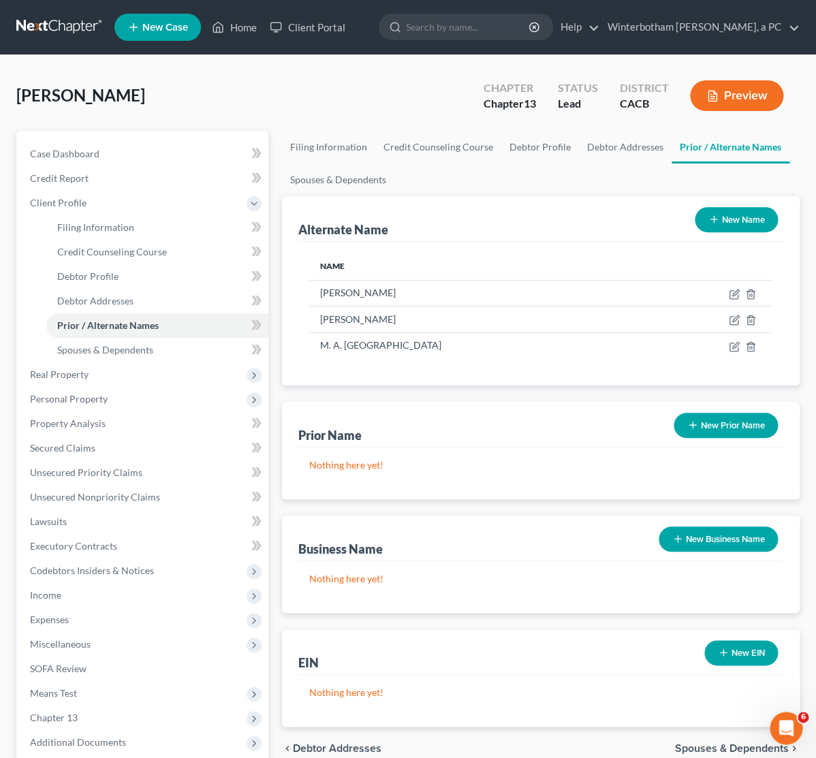
click at [719, 217] on button "New Name" at bounding box center [735, 219] width 83 height 25
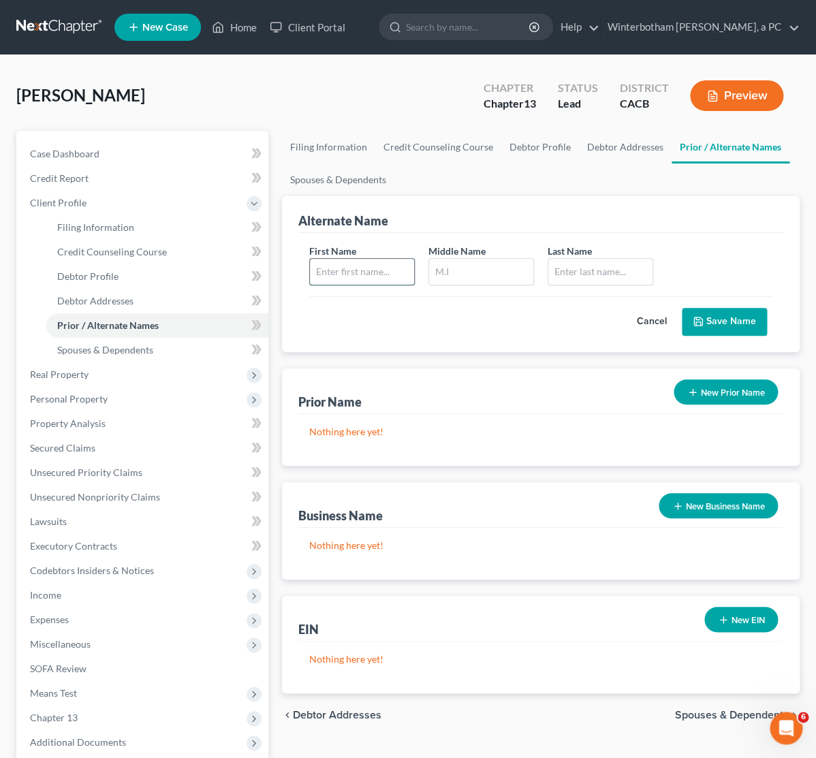
click at [349, 264] on input "text" at bounding box center [362, 272] width 104 height 26
type input "M."
type input "[PERSON_NAME]"
type input "Conejo"
click at [704, 315] on button "Save Name" at bounding box center [723, 322] width 85 height 29
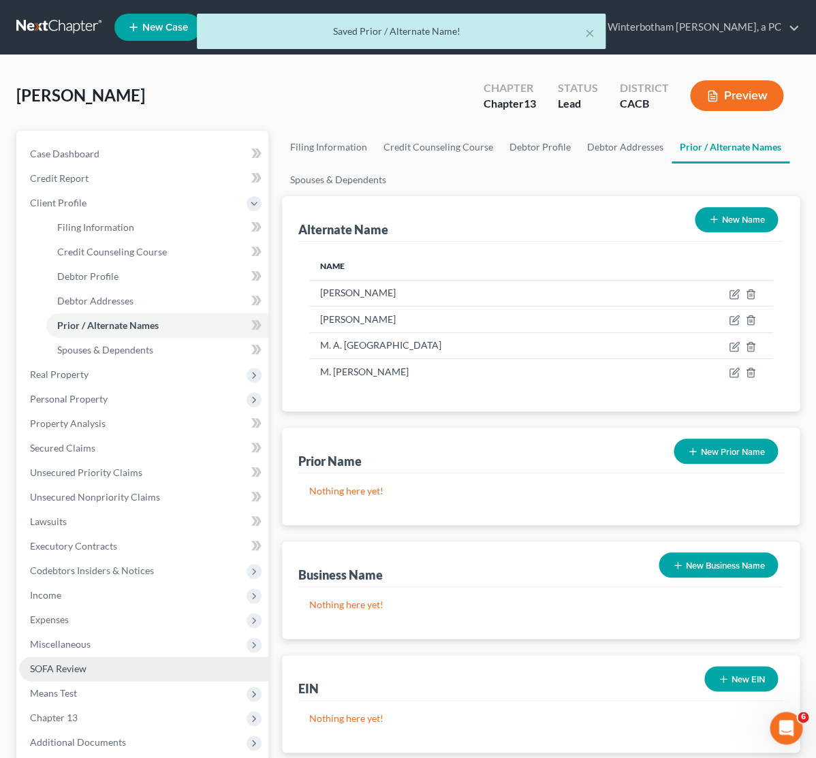
scroll to position [137, 0]
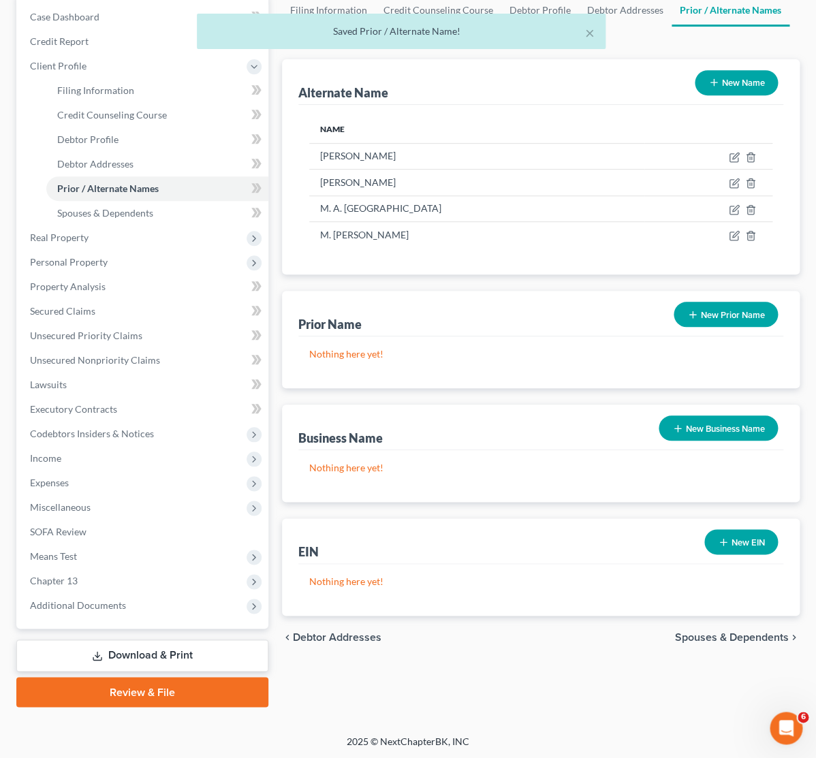
click at [121, 660] on link "Download & Print" at bounding box center [142, 655] width 252 height 32
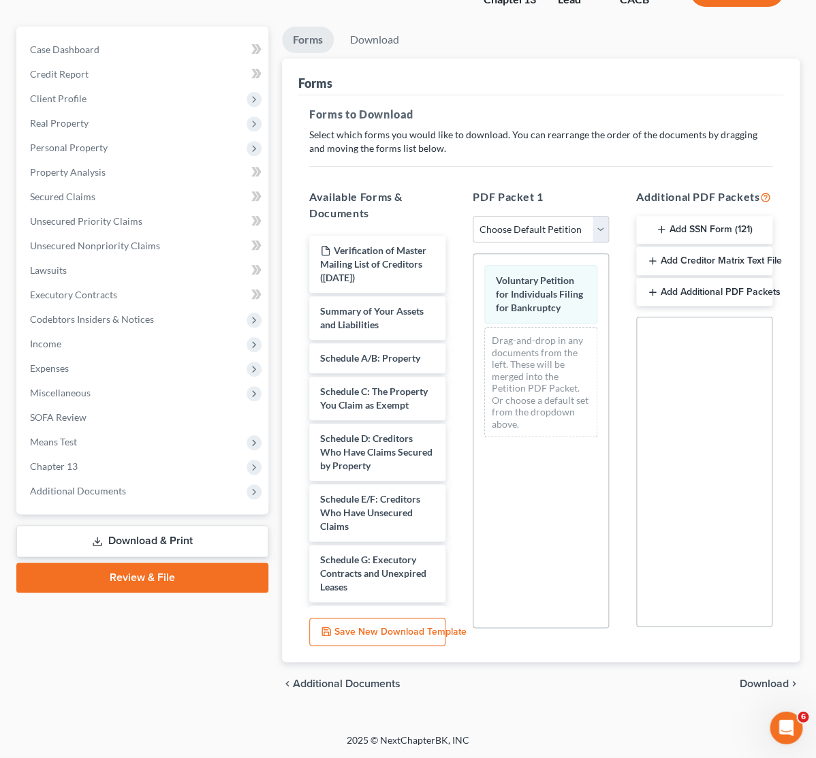
scroll to position [111, 0]
click at [772, 683] on span "Download" at bounding box center [763, 684] width 49 height 11
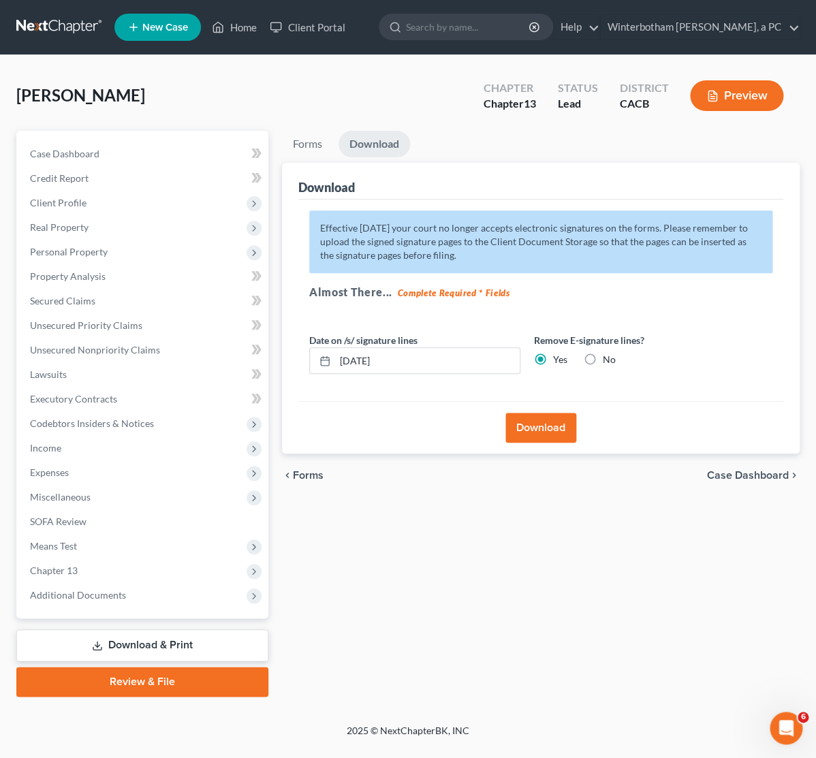
scroll to position [0, 0]
drag, startPoint x: 438, startPoint y: 360, endPoint x: 196, endPoint y: 344, distance: 242.8
click at [335, 348] on input "[DATE]" at bounding box center [427, 361] width 184 height 26
click at [538, 426] on button "Download" at bounding box center [540, 428] width 71 height 30
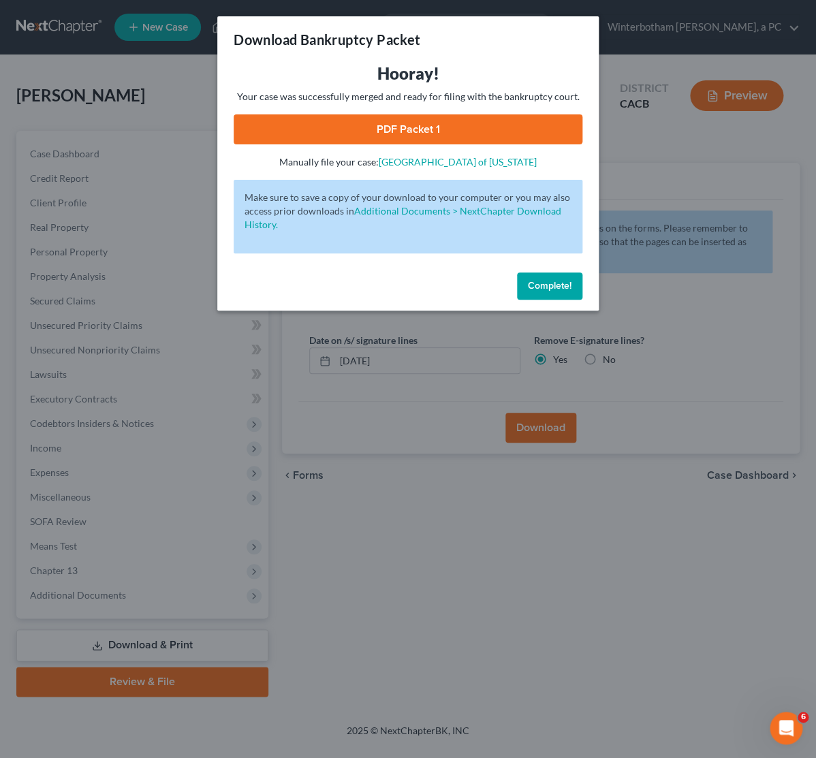
click at [467, 135] on link "PDF Packet 1" at bounding box center [407, 129] width 349 height 30
click at [121, 193] on div "Download Bankruptcy Packet Hooray! Your case was successfully merged and ready …" at bounding box center [408, 379] width 816 height 758
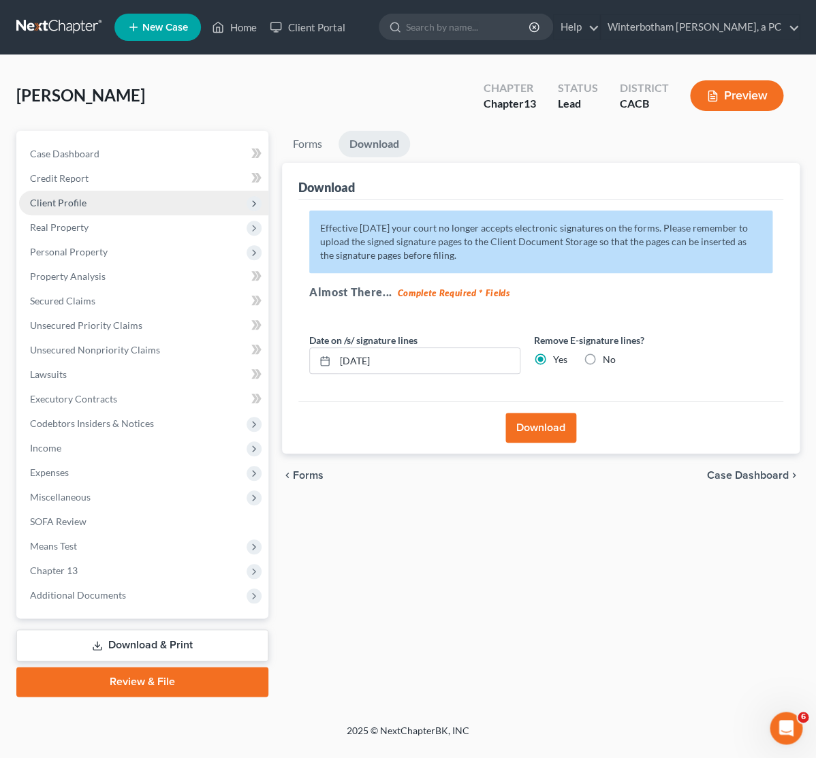
click at [58, 210] on span "Client Profile" at bounding box center [143, 203] width 249 height 25
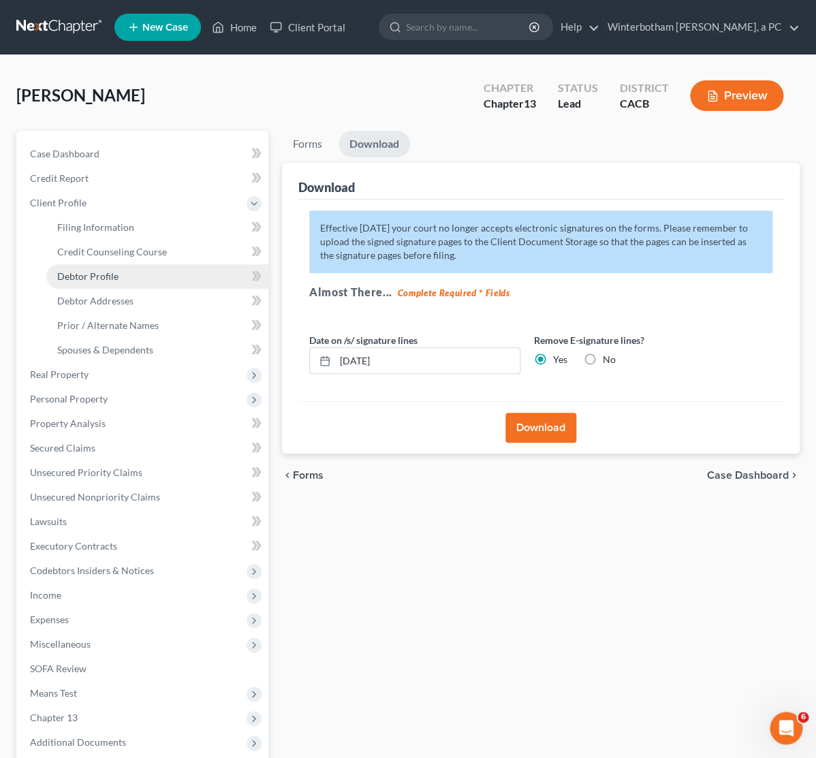
click at [114, 273] on span "Debtor Profile" at bounding box center [87, 276] width 61 height 12
select select "4"
select select "0"
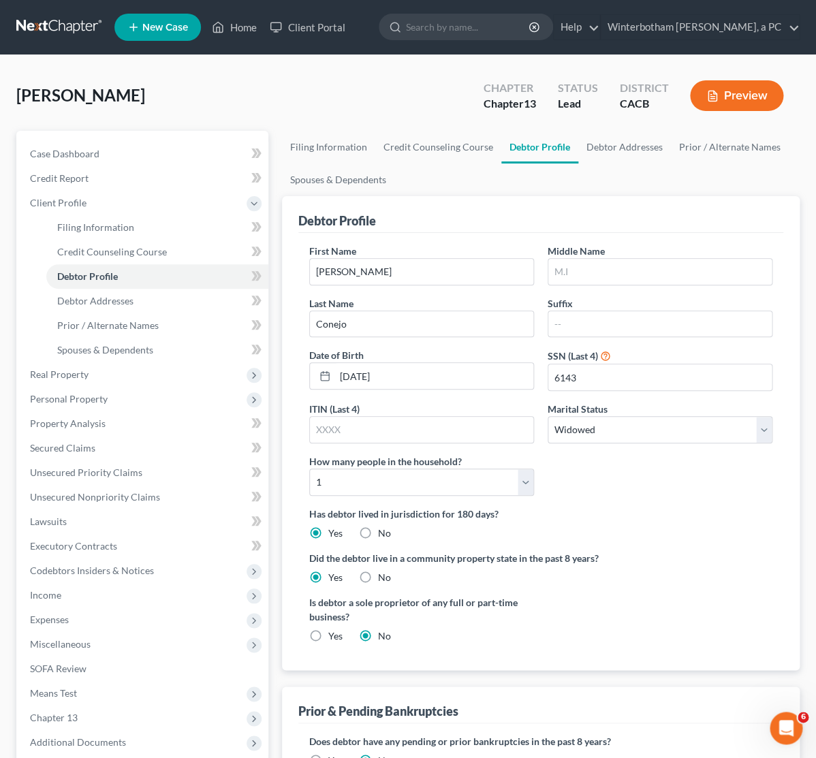
radio input "true"
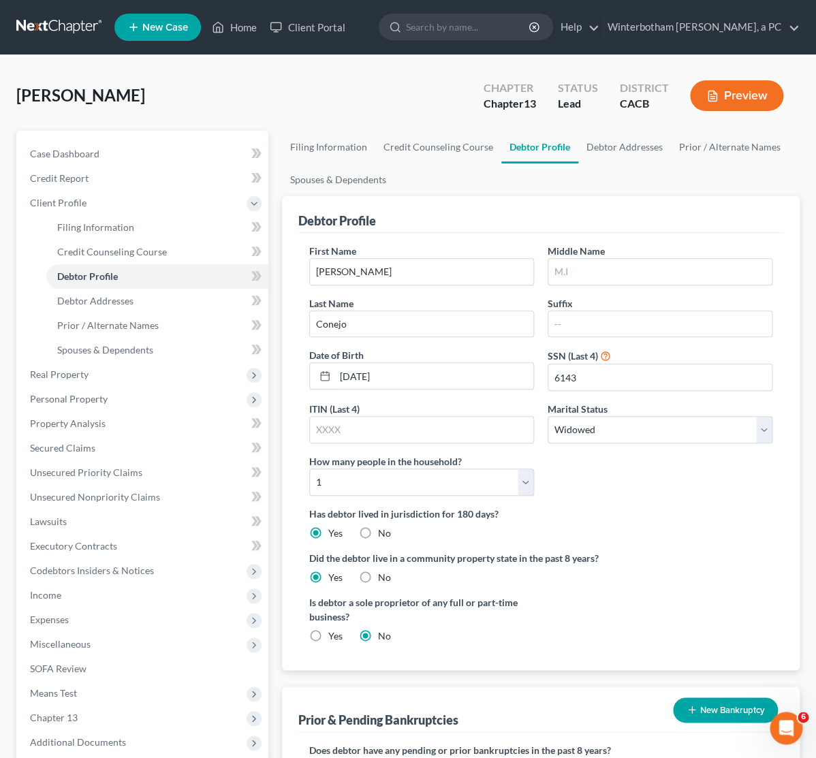
scroll to position [143, 0]
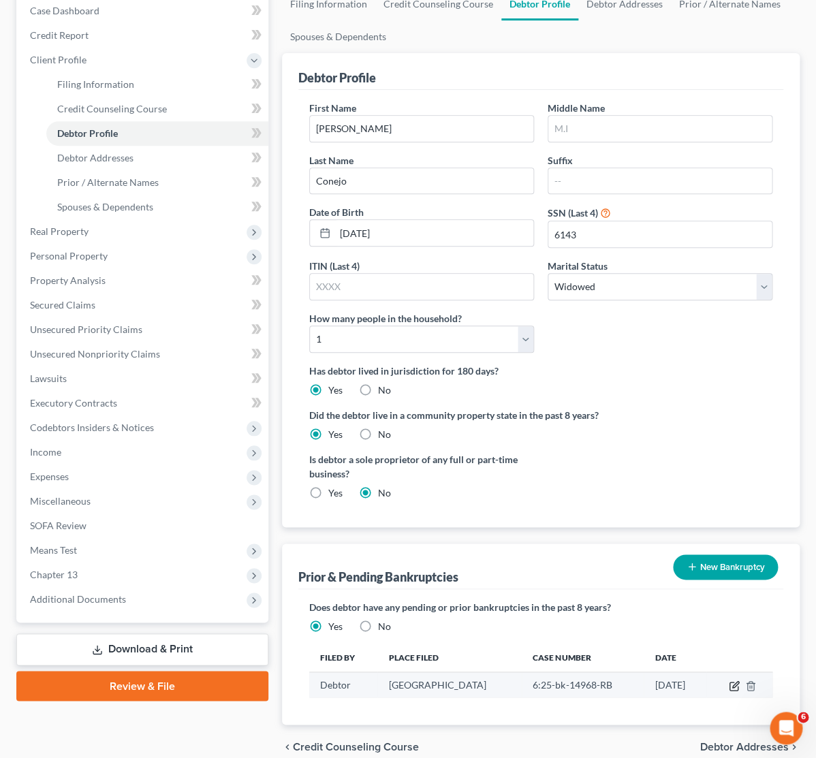
click at [729, 688] on icon "button" at bounding box center [733, 685] width 8 height 8
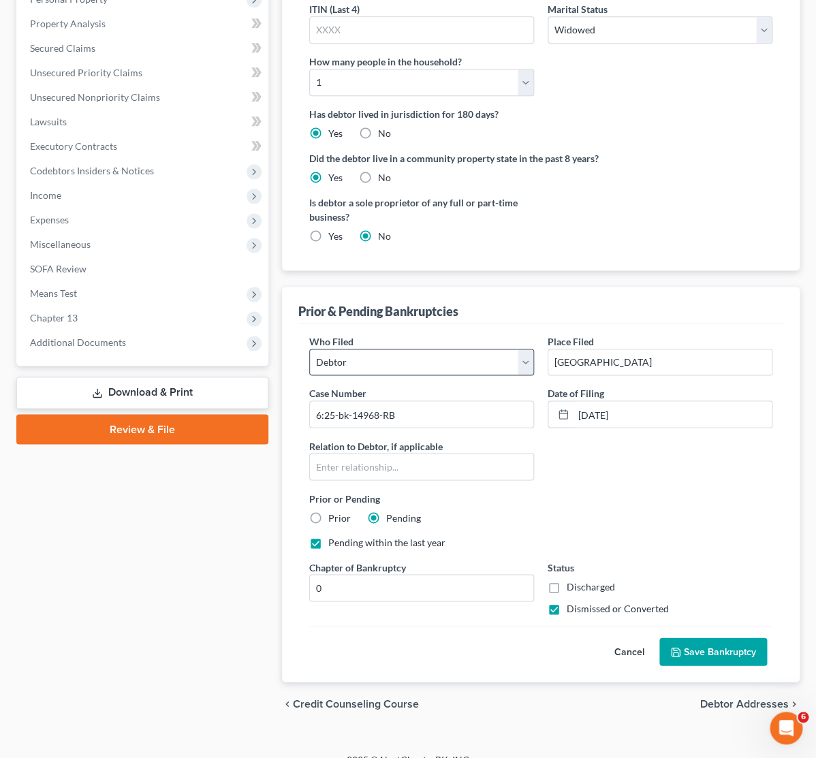
scroll to position [422, 0]
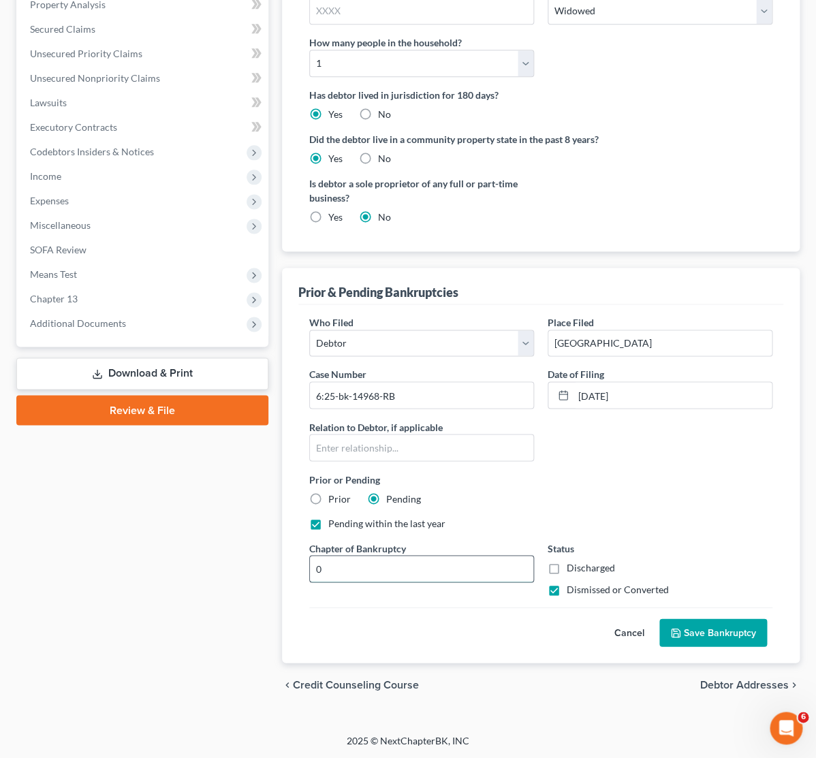
click at [338, 575] on input "0" at bounding box center [421, 568] width 223 height 26
drag, startPoint x: 321, startPoint y: 570, endPoint x: 300, endPoint y: 569, distance: 21.1
click at [310, 569] on input "0" at bounding box center [421, 568] width 223 height 26
type input "Chapter 13"
click at [472, 632] on div "Cancel Save Bankruptcy" at bounding box center [540, 627] width 463 height 40
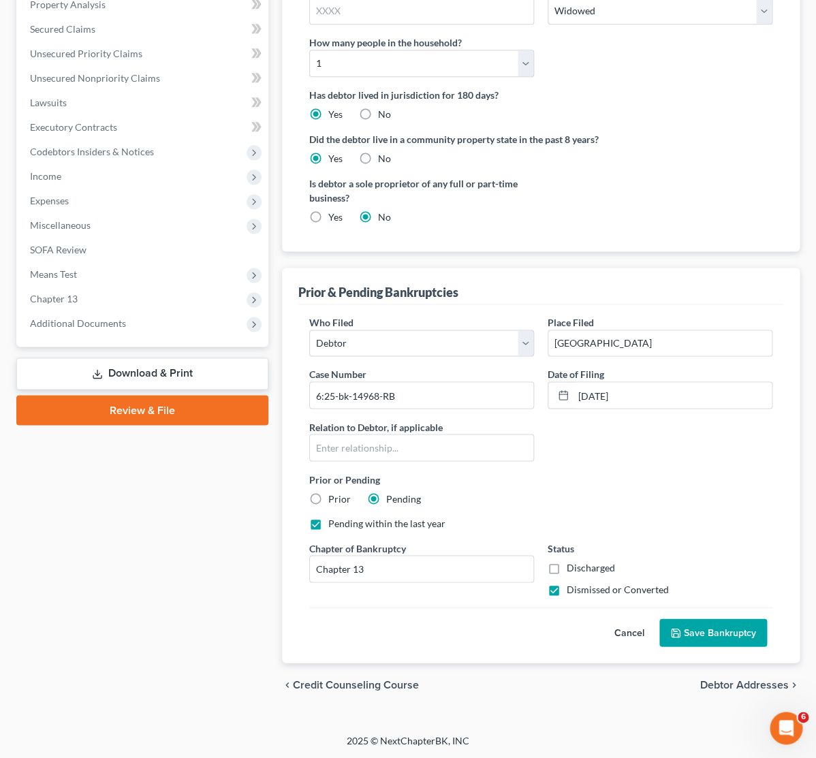
click at [701, 636] on button "Save Bankruptcy" at bounding box center [713, 632] width 108 height 29
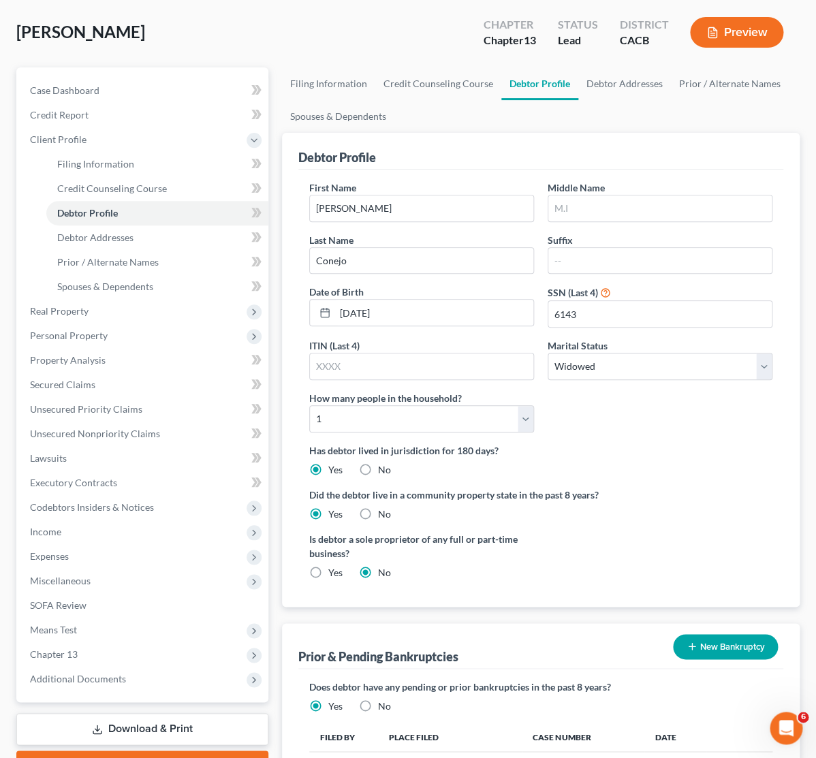
scroll to position [0, 0]
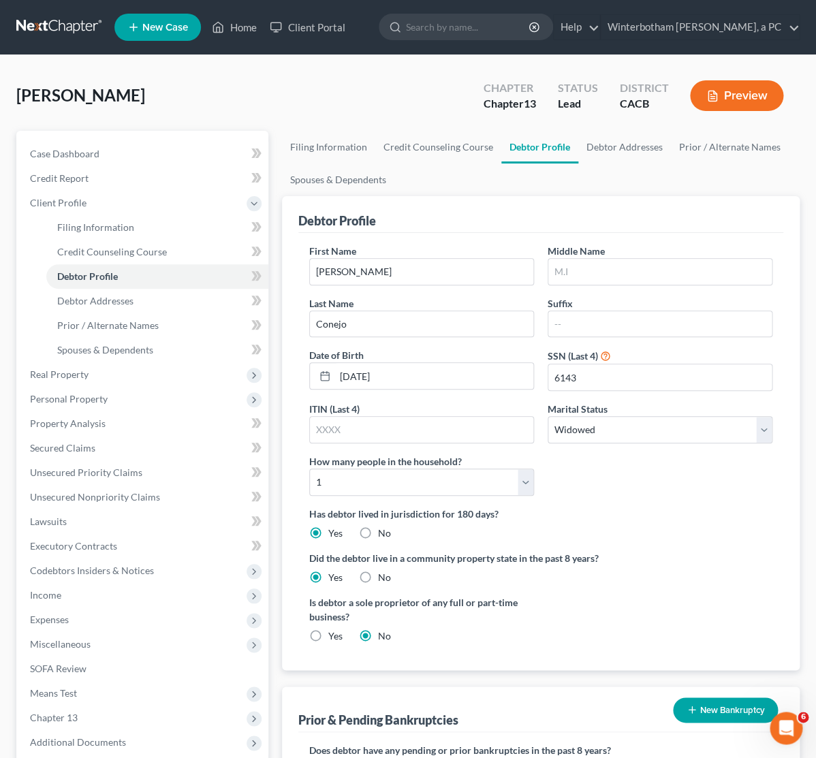
click at [752, 88] on button "Preview" at bounding box center [736, 95] width 93 height 31
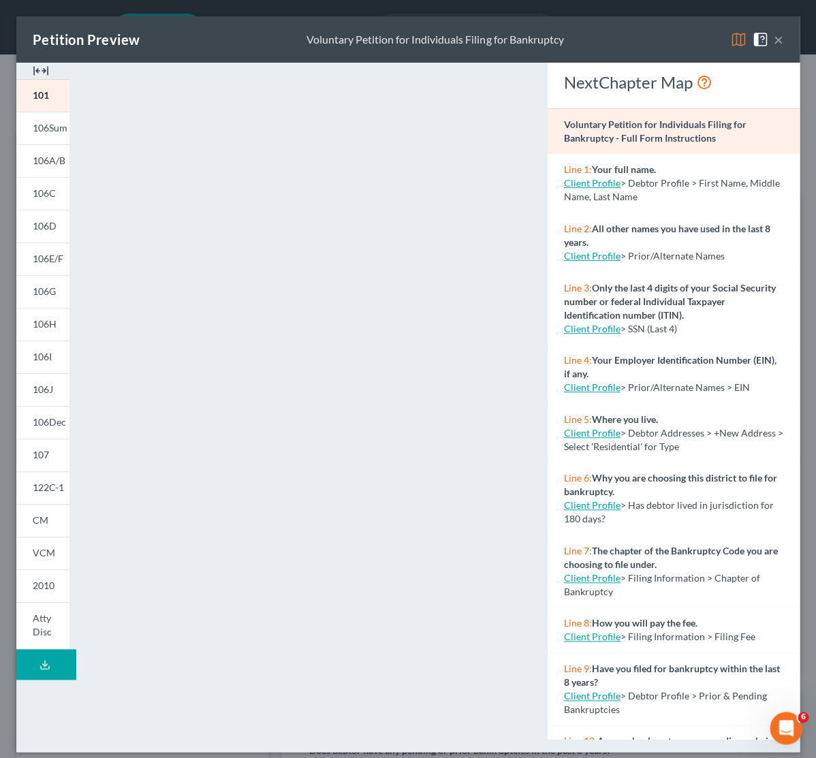
click at [780, 38] on button "×" at bounding box center [778, 39] width 10 height 16
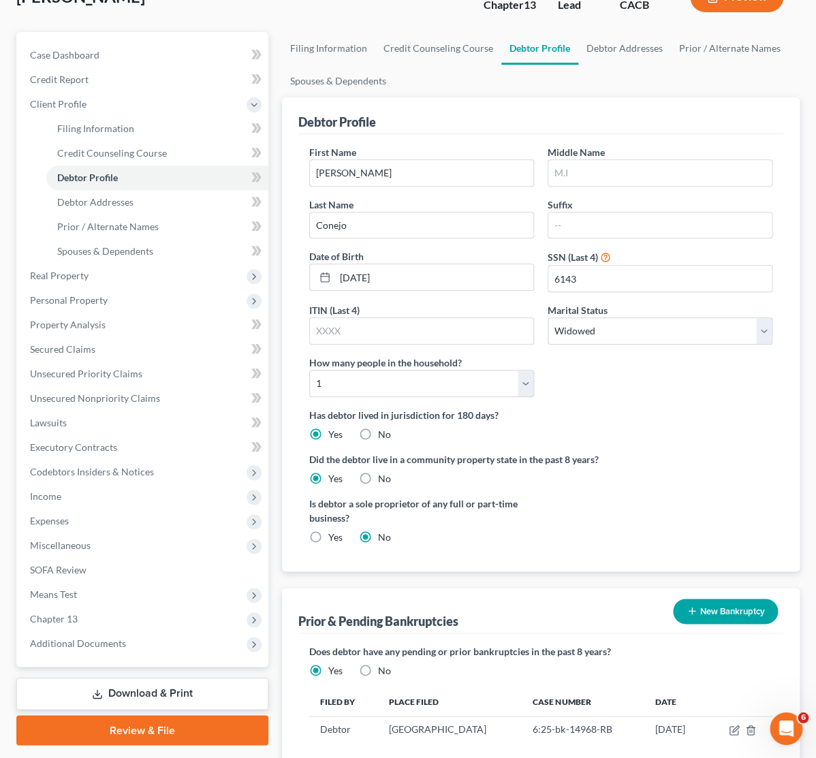
scroll to position [206, 0]
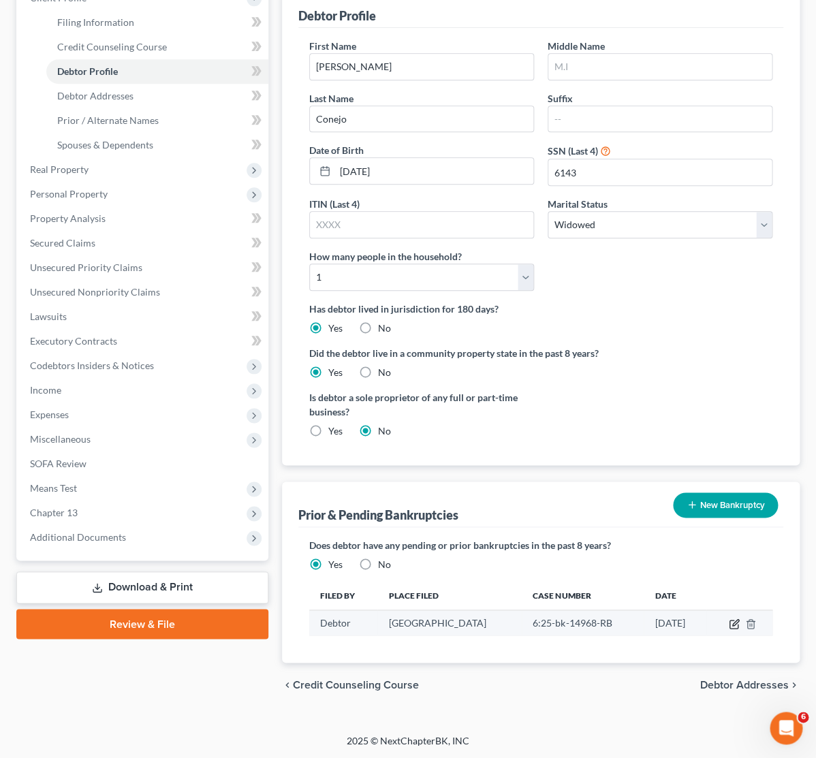
click at [732, 620] on icon "button" at bounding box center [733, 623] width 11 height 11
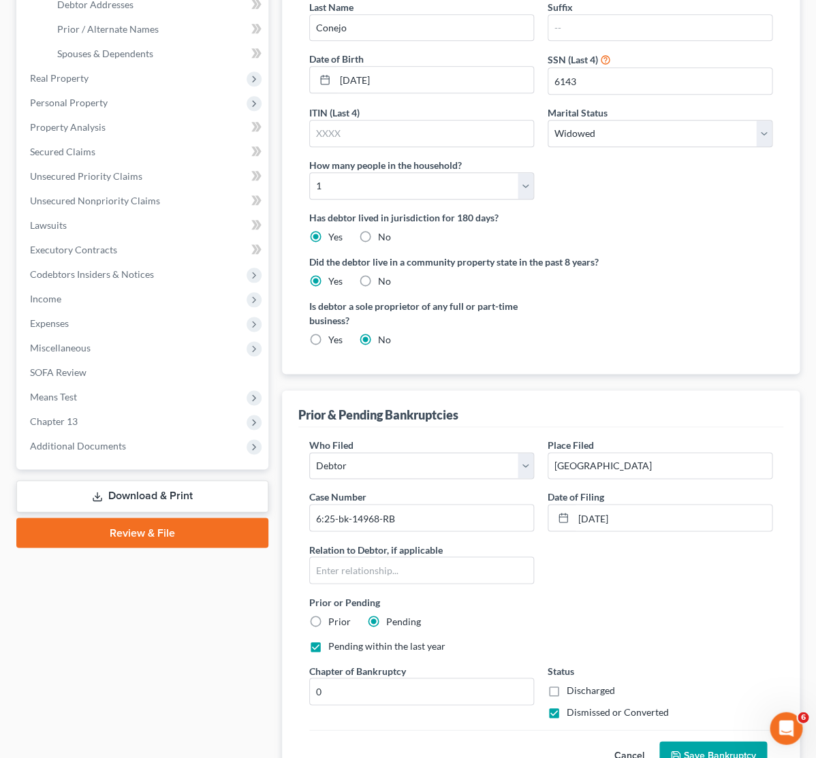
scroll to position [421, 0]
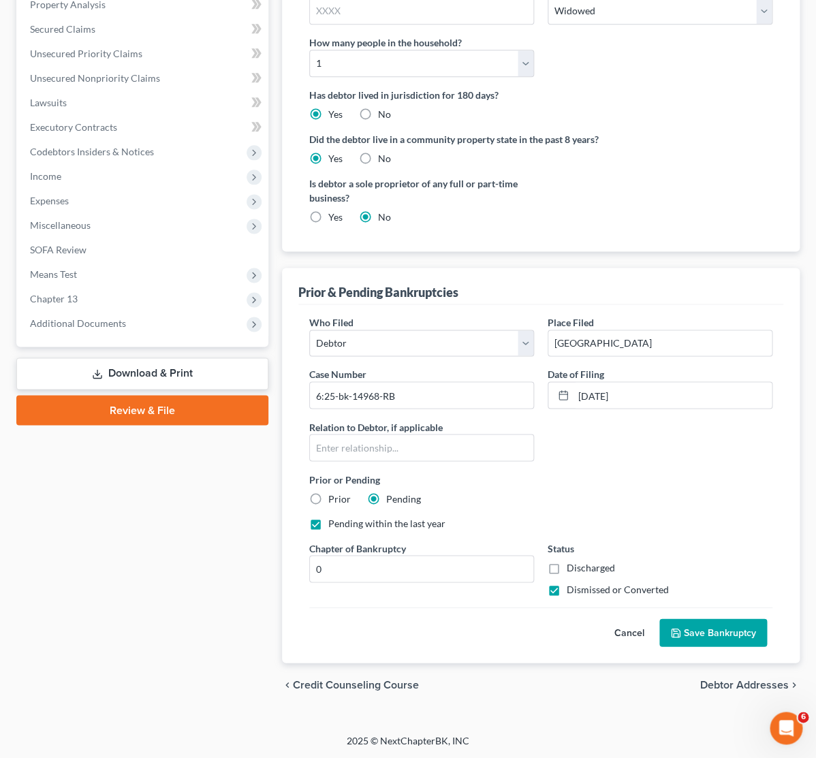
click at [327, 498] on div "Prior" at bounding box center [330, 498] width 42 height 14
click at [328, 496] on label "Prior" at bounding box center [339, 498] width 22 height 14
click at [334, 496] on input "Prior" at bounding box center [338, 495] width 9 height 9
radio input "true"
radio input "false"
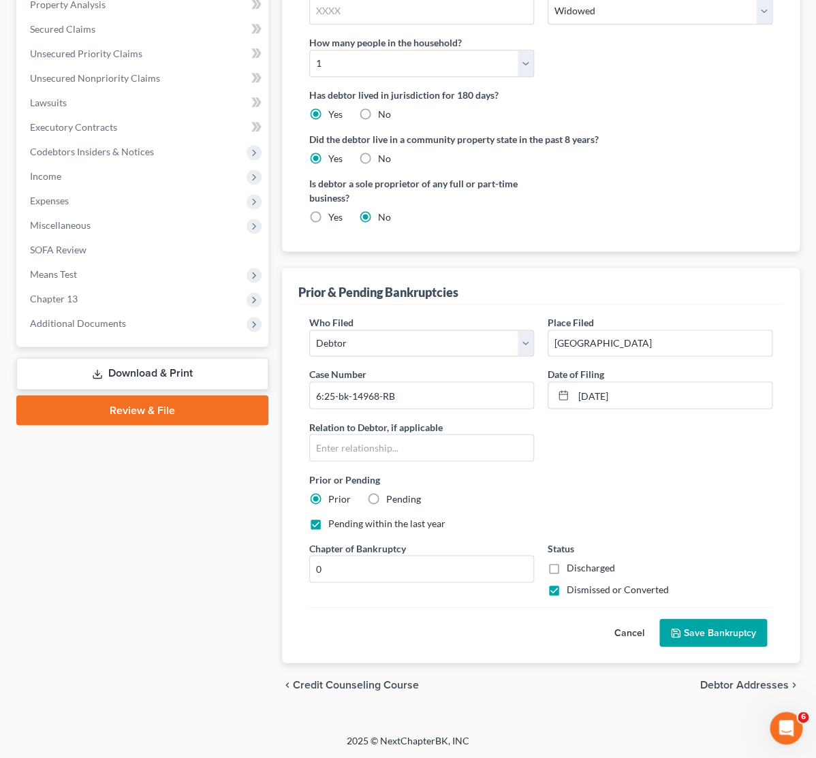
drag, startPoint x: 741, startPoint y: 635, endPoint x: 619, endPoint y: 660, distance: 124.3
click at [739, 635] on button "Save Bankruptcy" at bounding box center [713, 632] width 108 height 29
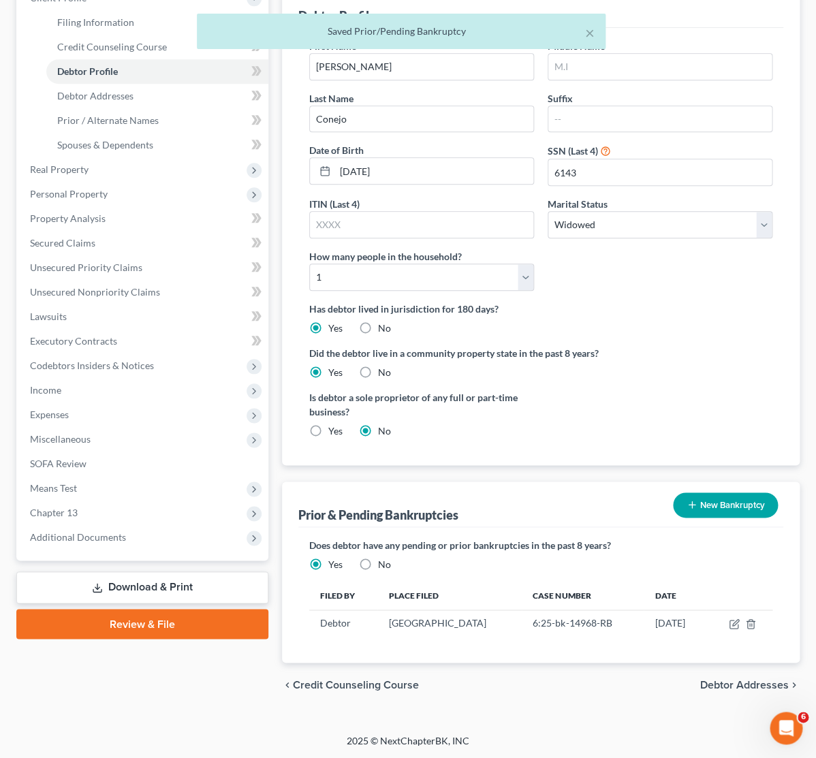
scroll to position [0, 0]
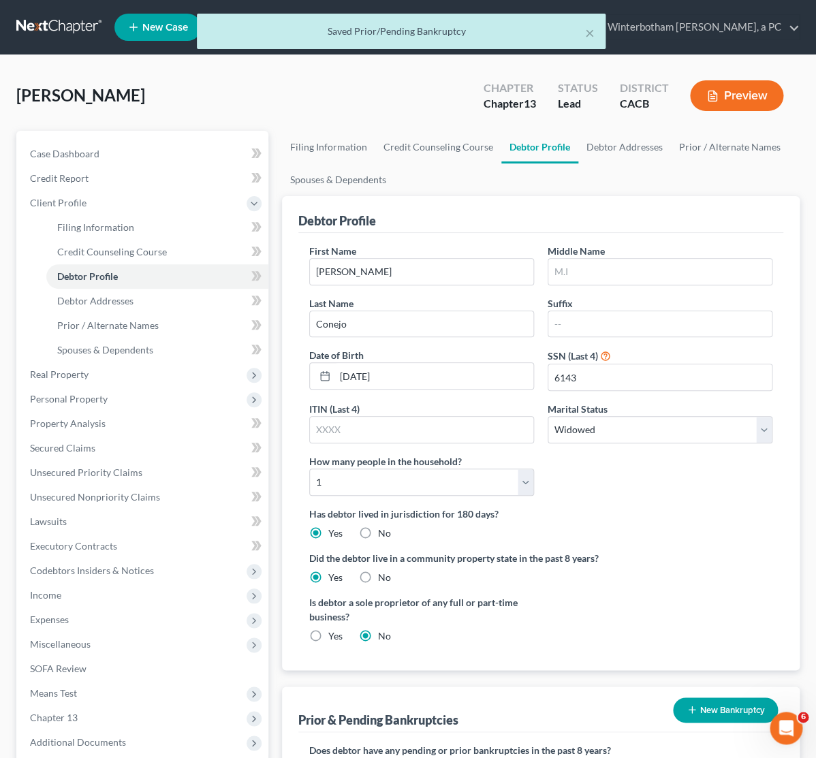
drag, startPoint x: 730, startPoint y: 88, endPoint x: 724, endPoint y: 123, distance: 34.6
click at [724, 123] on div "[PERSON_NAME] Upgraded Chapter Chapter 13 Status Lead District CACB Preview" at bounding box center [407, 100] width 783 height 59
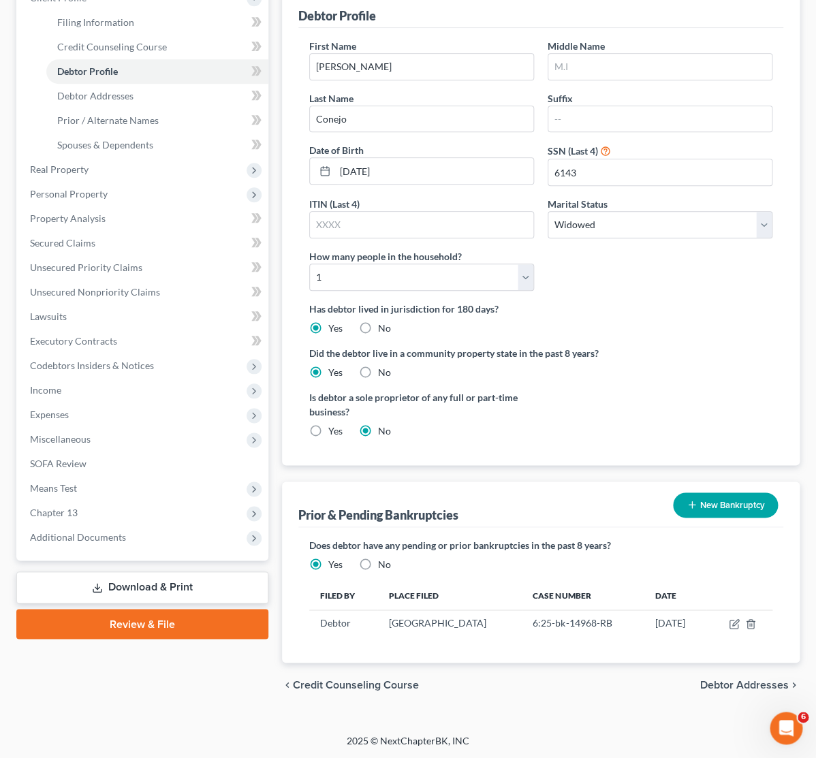
click at [171, 581] on link "Download & Print" at bounding box center [142, 587] width 252 height 32
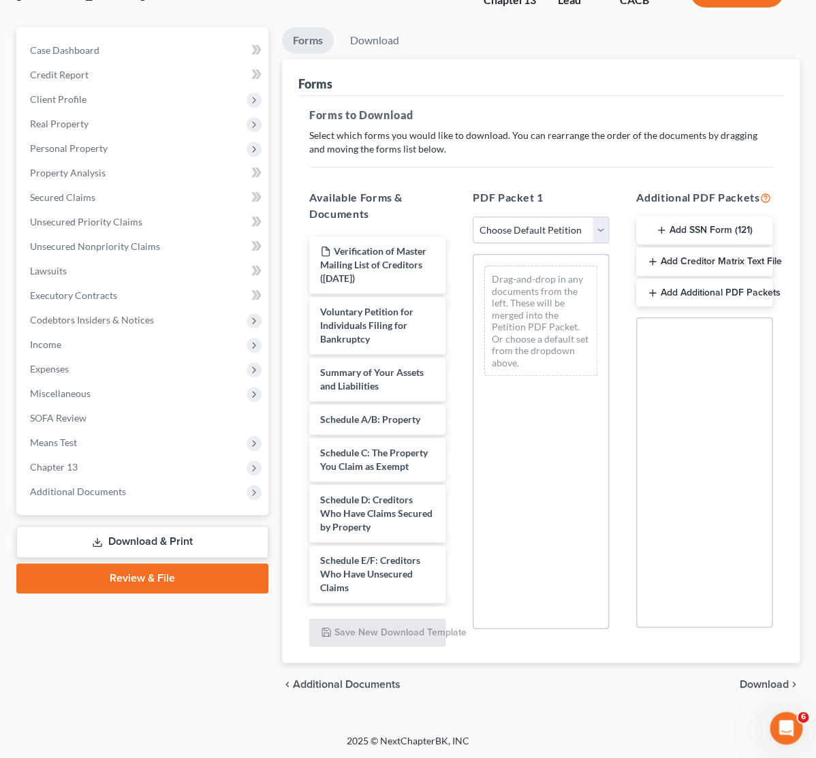
scroll to position [111, 0]
click at [456, 319] on div "Verification of Master Mailing List of Creditors ([DATE]) Voluntary Petition fo…" at bounding box center [377, 704] width 158 height 937
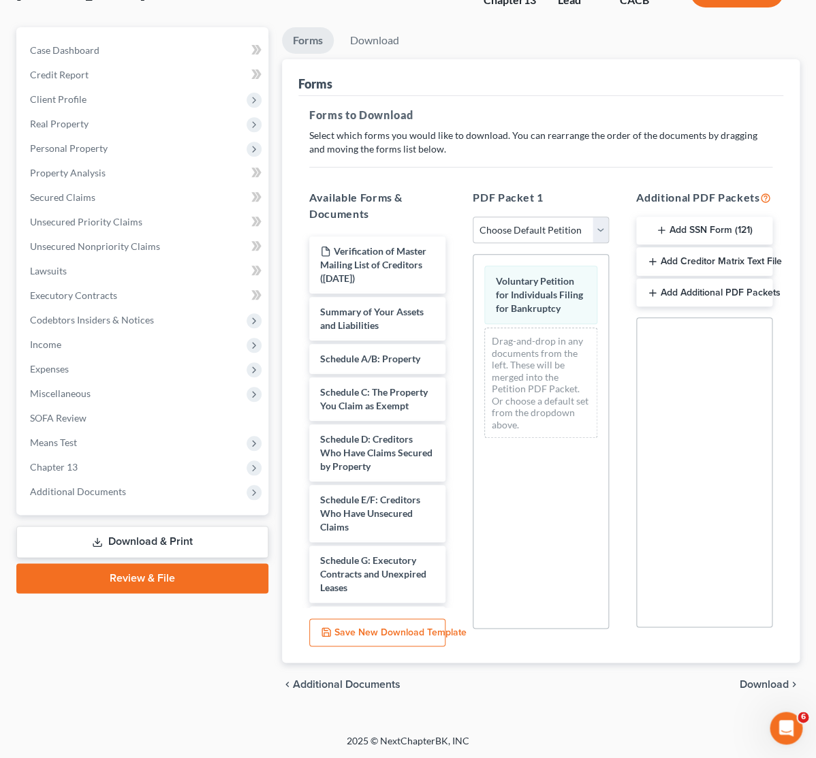
click at [775, 679] on span "Download" at bounding box center [763, 684] width 49 height 11
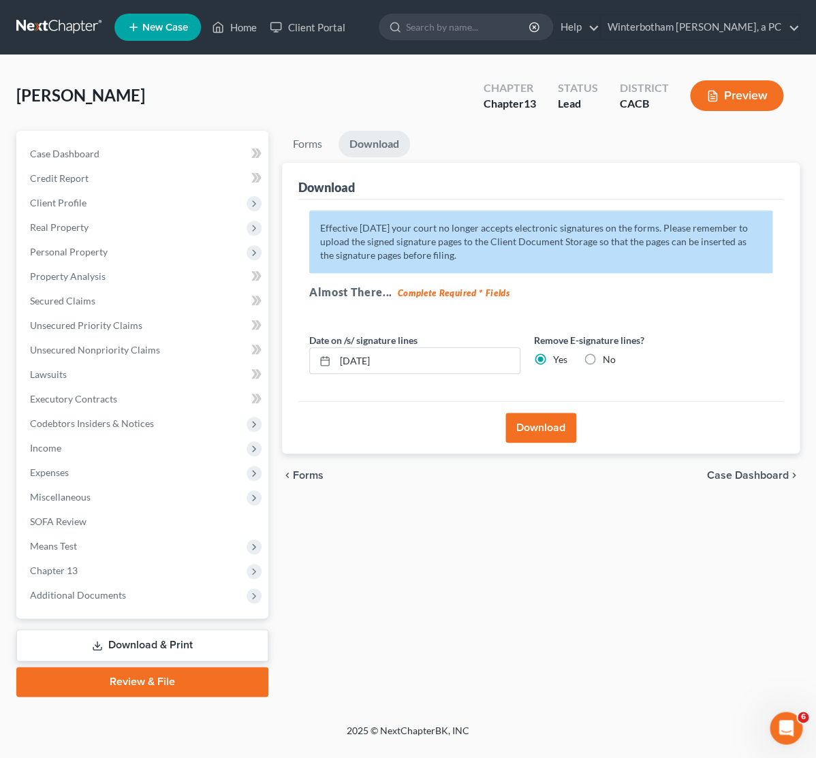
scroll to position [0, 0]
click at [531, 424] on button "Download" at bounding box center [540, 428] width 71 height 30
click at [545, 433] on button "Download" at bounding box center [540, 428] width 71 height 30
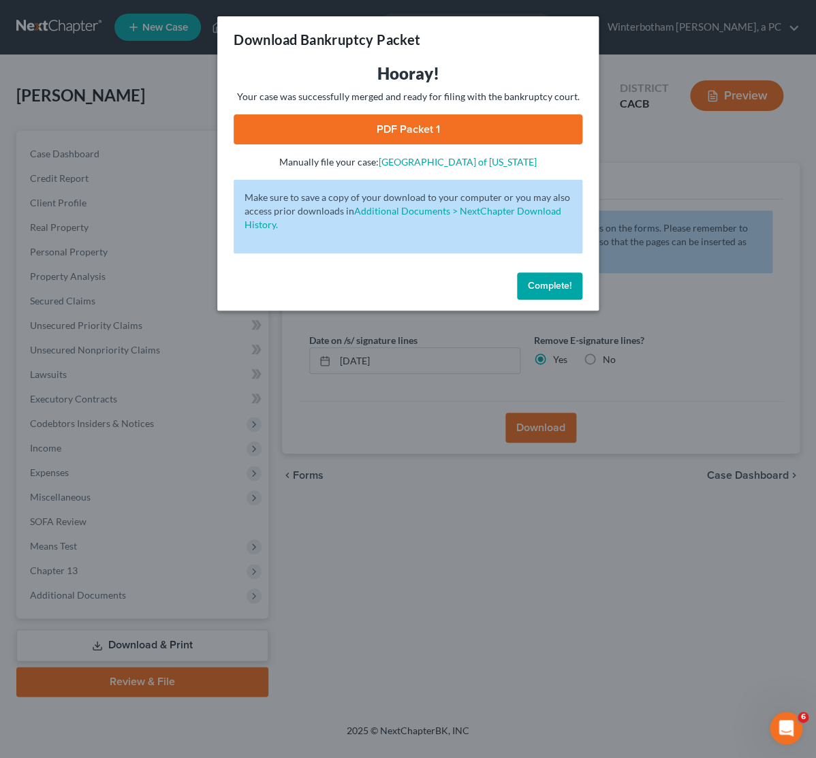
click at [466, 133] on link "PDF Packet 1" at bounding box center [407, 129] width 349 height 30
click at [325, 394] on div "Download Bankruptcy Packet Hooray! Your case was successfully merged and ready …" at bounding box center [408, 379] width 816 height 758
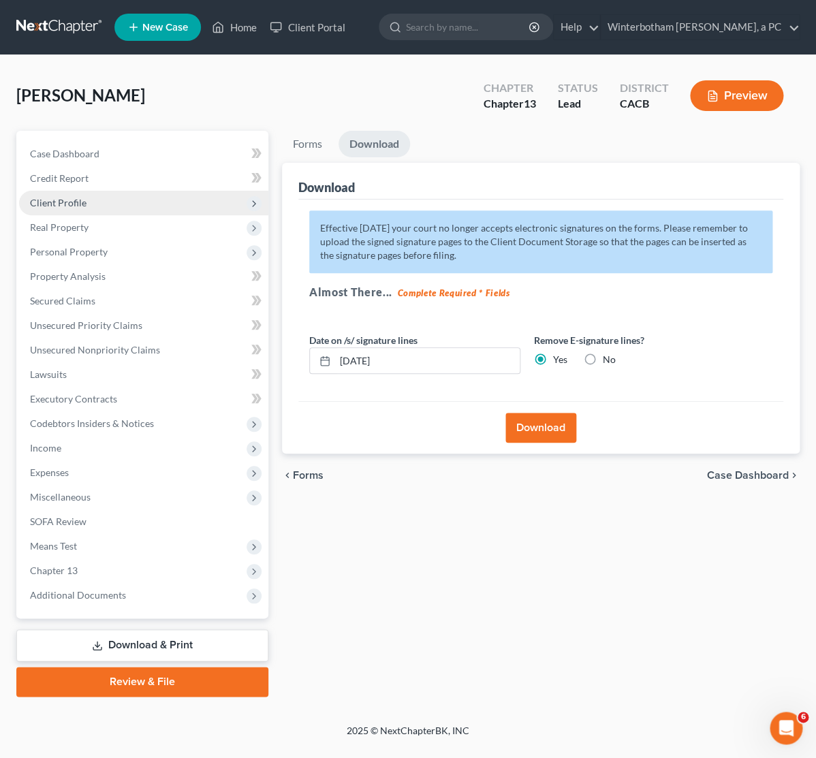
click at [64, 205] on span "Client Profile" at bounding box center [58, 203] width 57 height 12
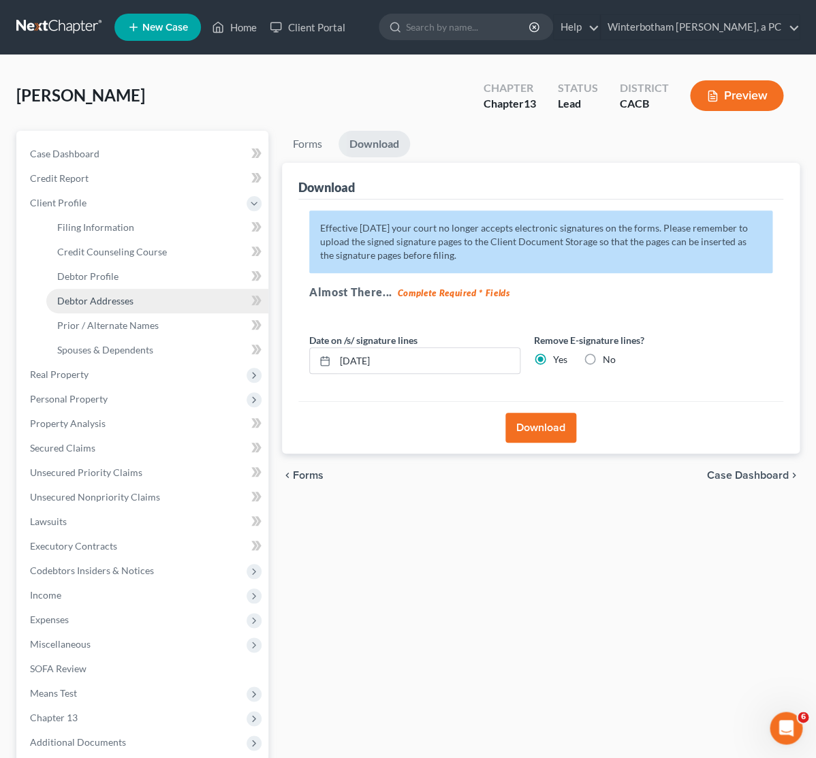
click at [101, 297] on span "Debtor Addresses" at bounding box center [95, 301] width 76 height 12
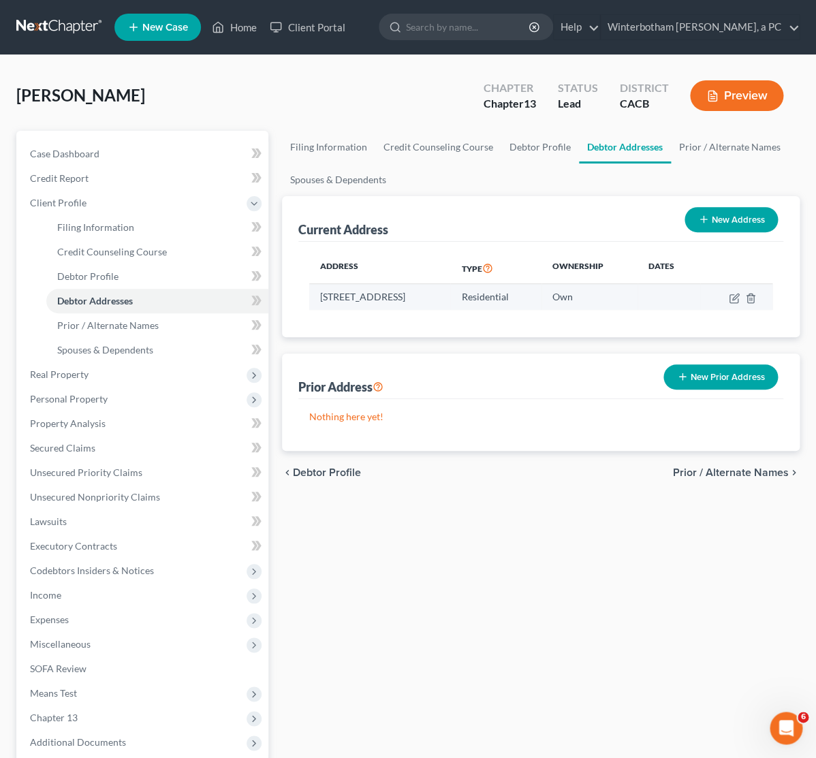
drag, startPoint x: 472, startPoint y: 298, endPoint x: 317, endPoint y: 300, distance: 155.2
click at [317, 300] on td "[STREET_ADDRESS]" at bounding box center [379, 297] width 141 height 26
copy td "[STREET_ADDRESS]"
